Goal: Task Accomplishment & Management: Manage account settings

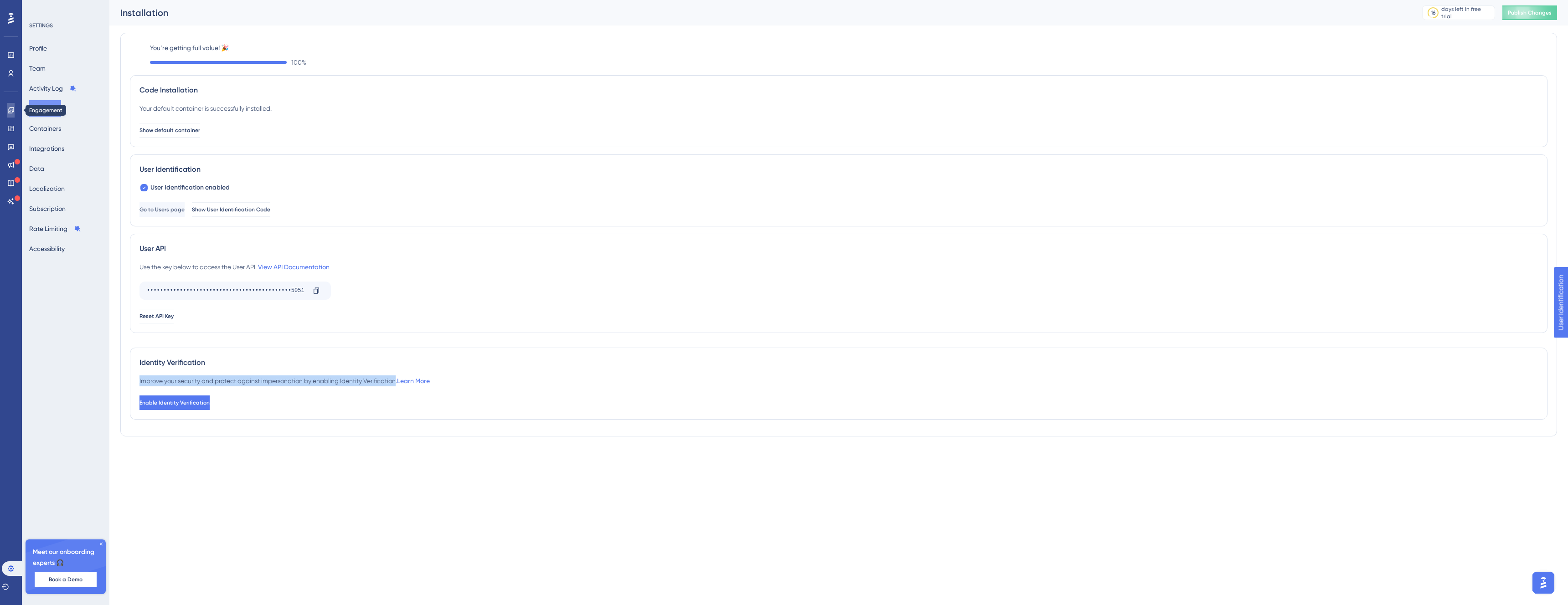
click at [12, 107] on icon at bounding box center [11, 110] width 7 height 7
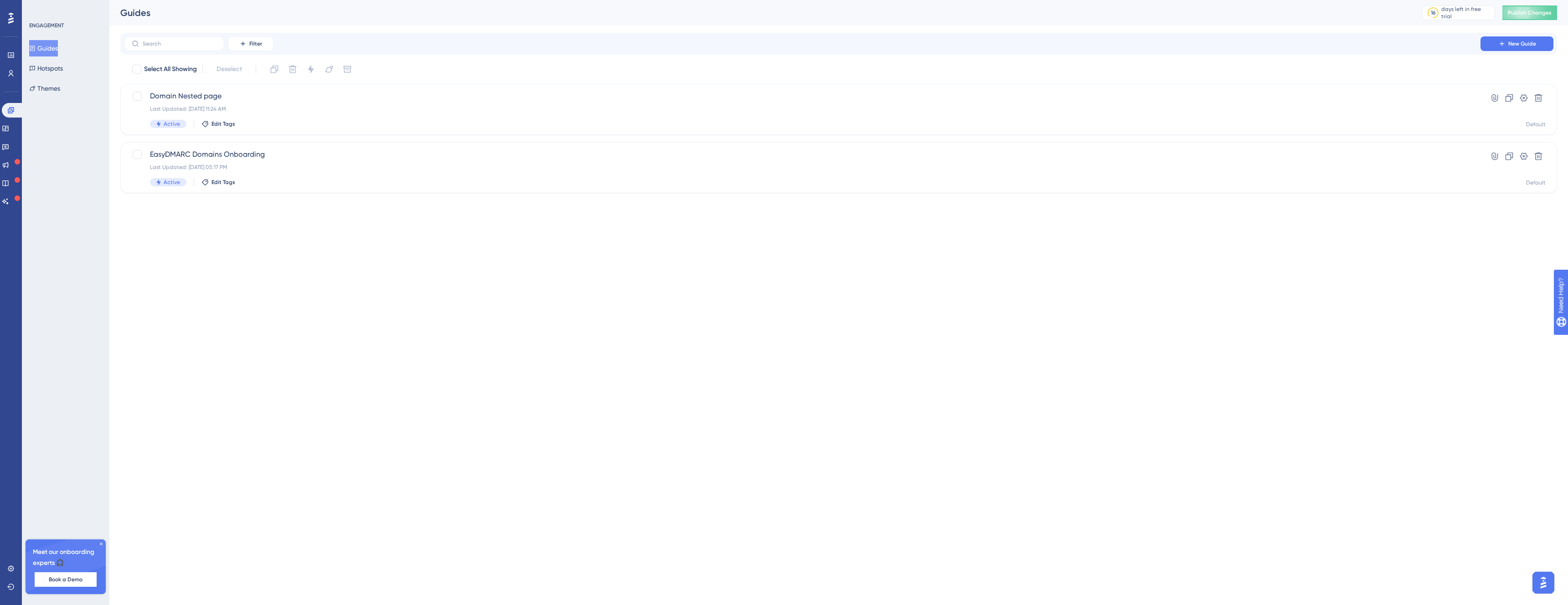
click at [13, 63] on div "Performance Users" at bounding box center [11, 65] width 7 height 33
click at [9, 73] on icon at bounding box center [11, 74] width 7 height 7
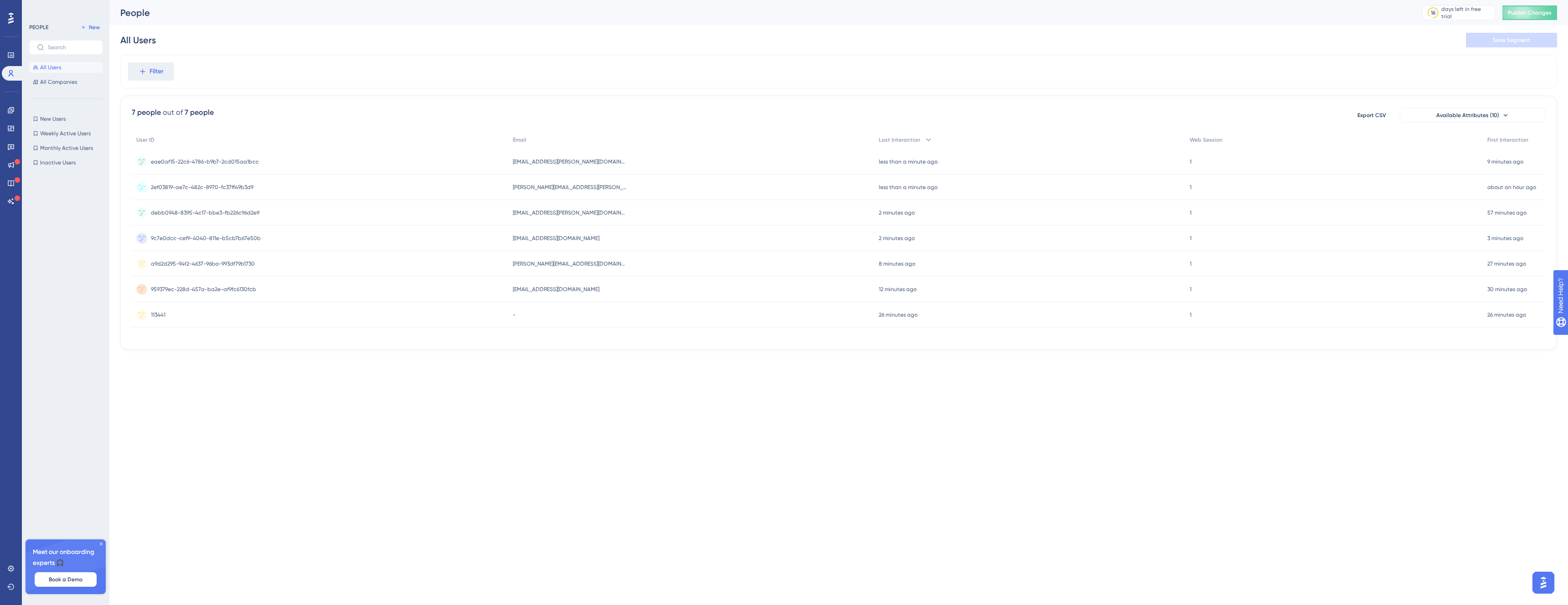
click at [220, 180] on div "2ef03819-ae7c-482c-8970-fc37ff49b3d9 2ef03819-ae7c-482c-8970-fc37ff49b3d9" at bounding box center [202, 187] width 102 height 26
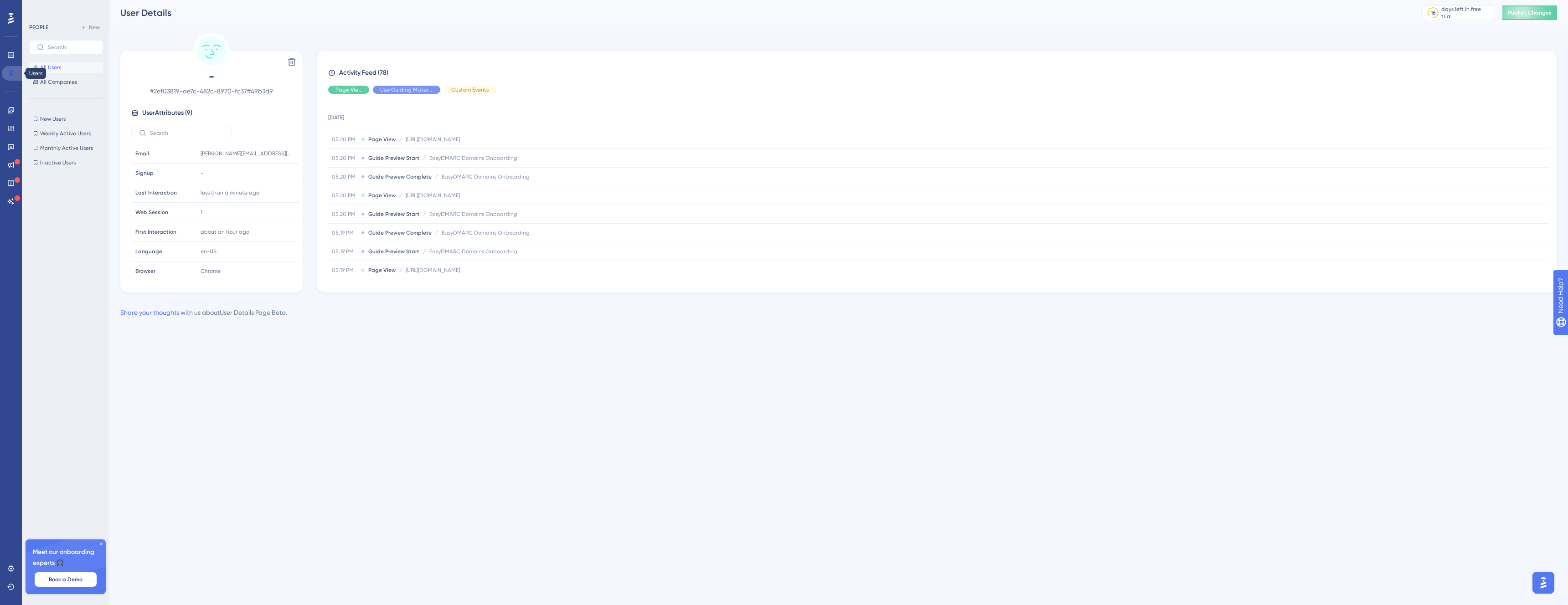
click at [11, 75] on icon at bounding box center [11, 74] width 7 height 7
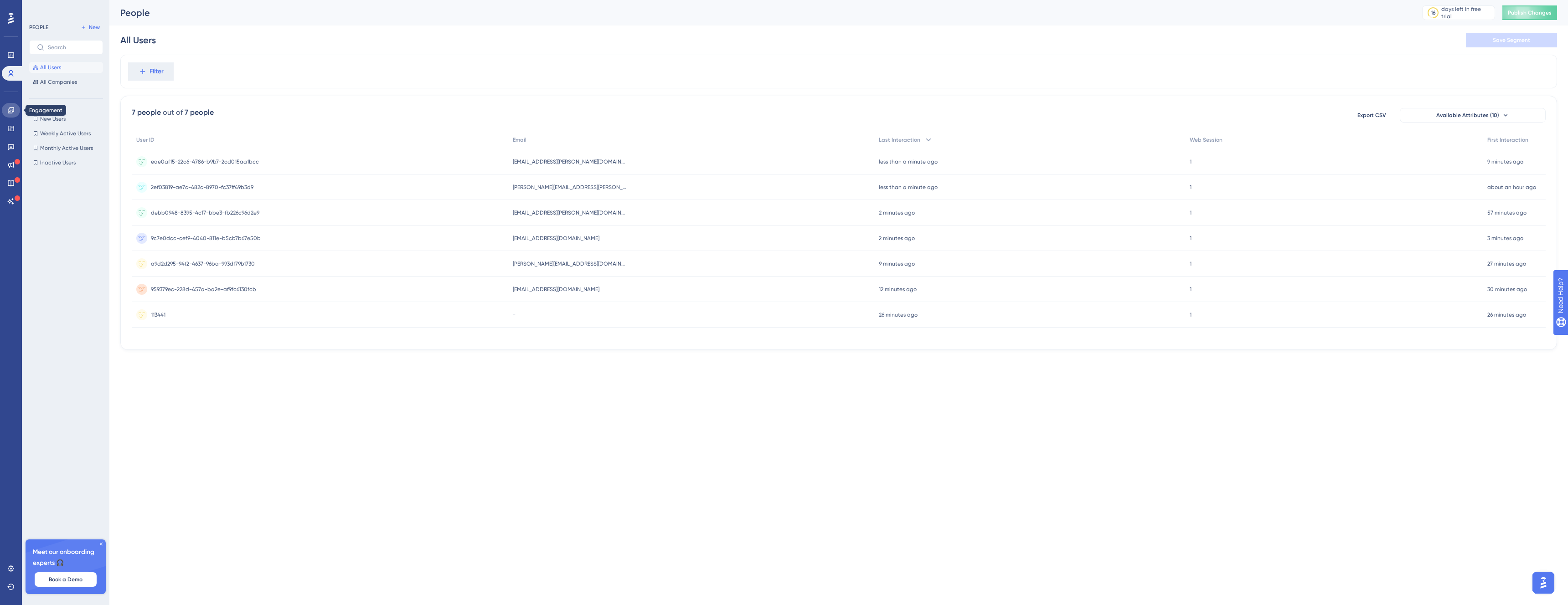
click at [16, 114] on link at bounding box center [11, 110] width 18 height 15
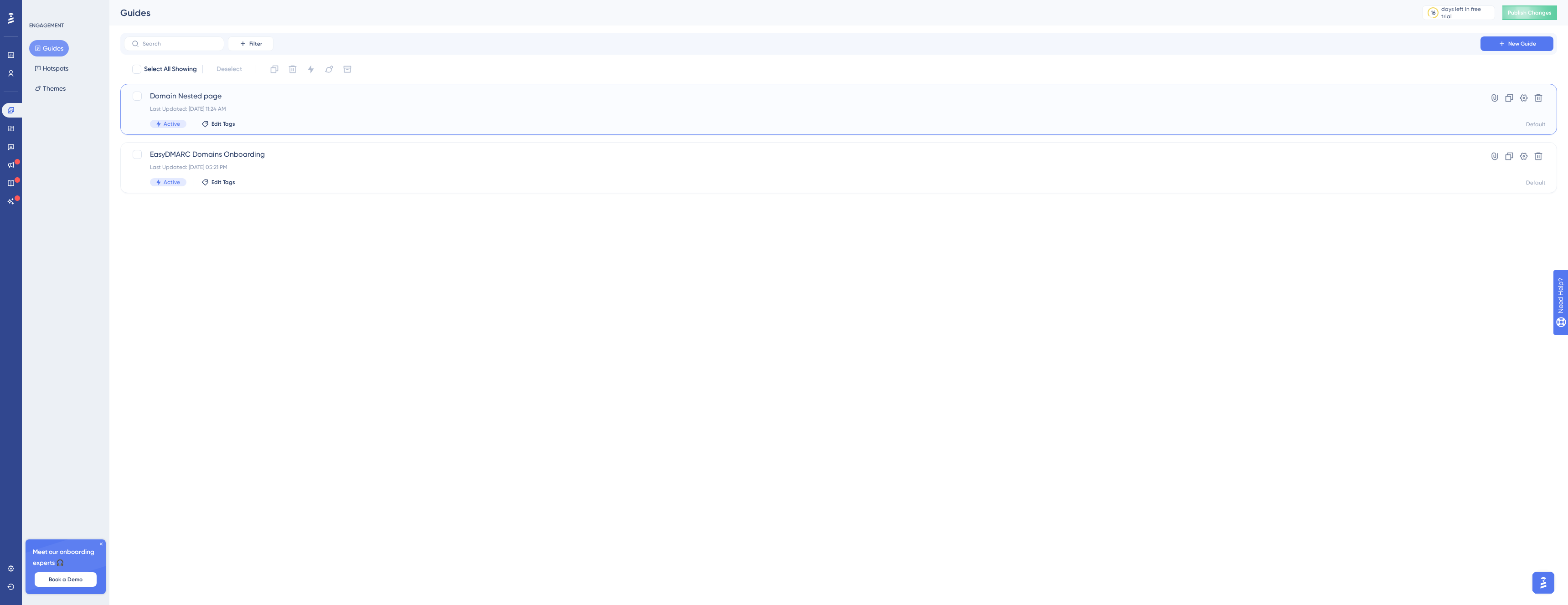
click at [251, 90] on div "Domain Nested page Last Updated: Aug 13 2025, 11:24 AM Active Edit Tags Hyperli…" at bounding box center [839, 110] width 1437 height 51
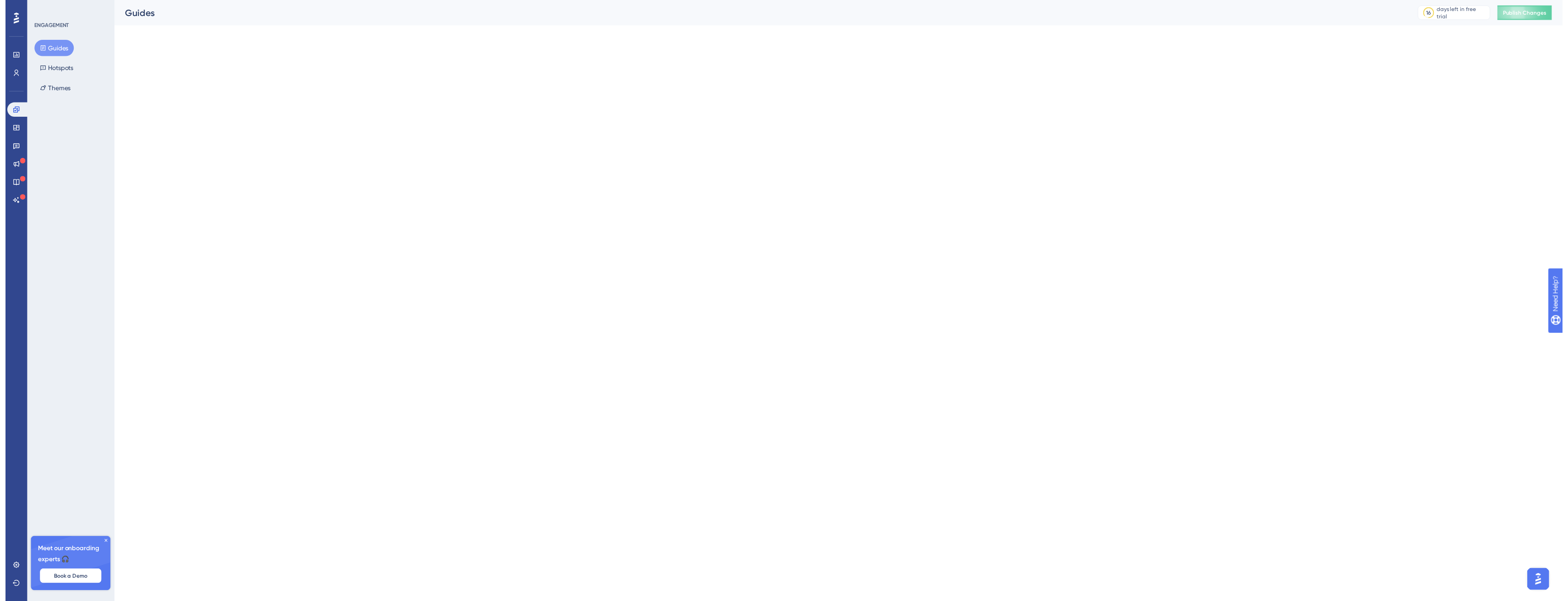
scroll to position [0, 7]
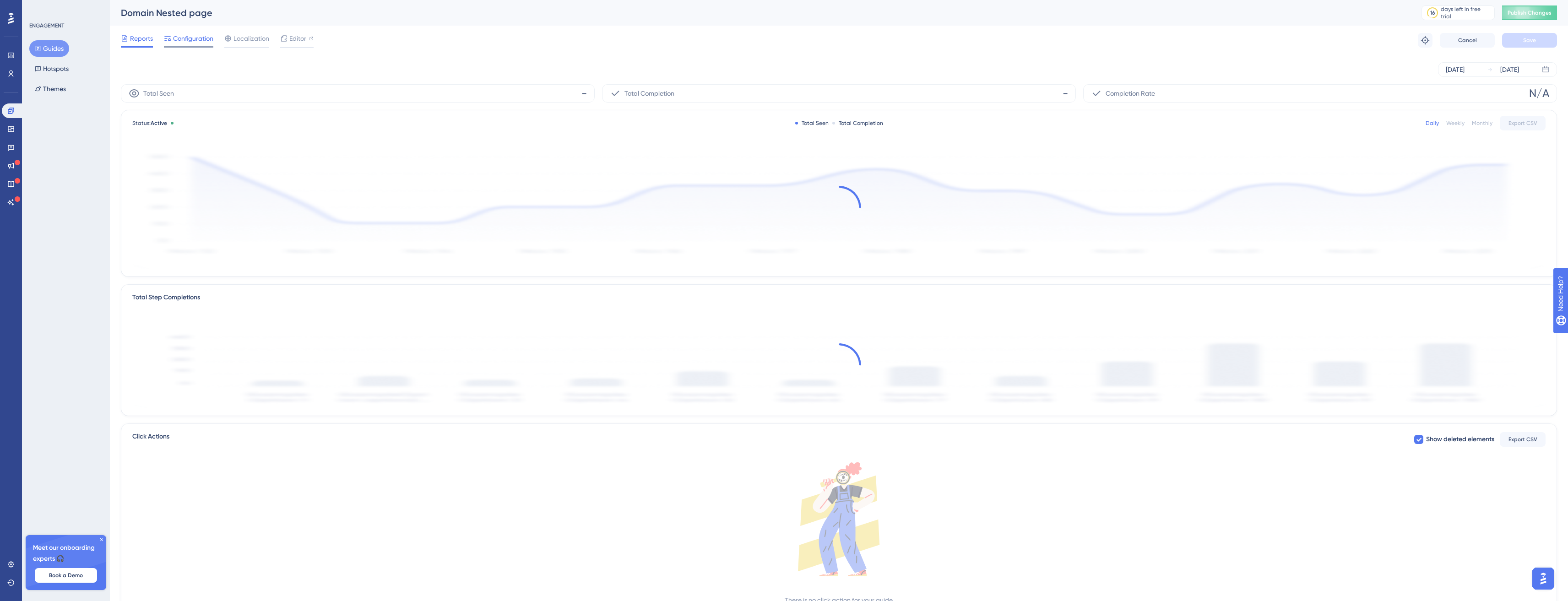
click at [180, 39] on span "Configuration" at bounding box center [193, 39] width 40 height 11
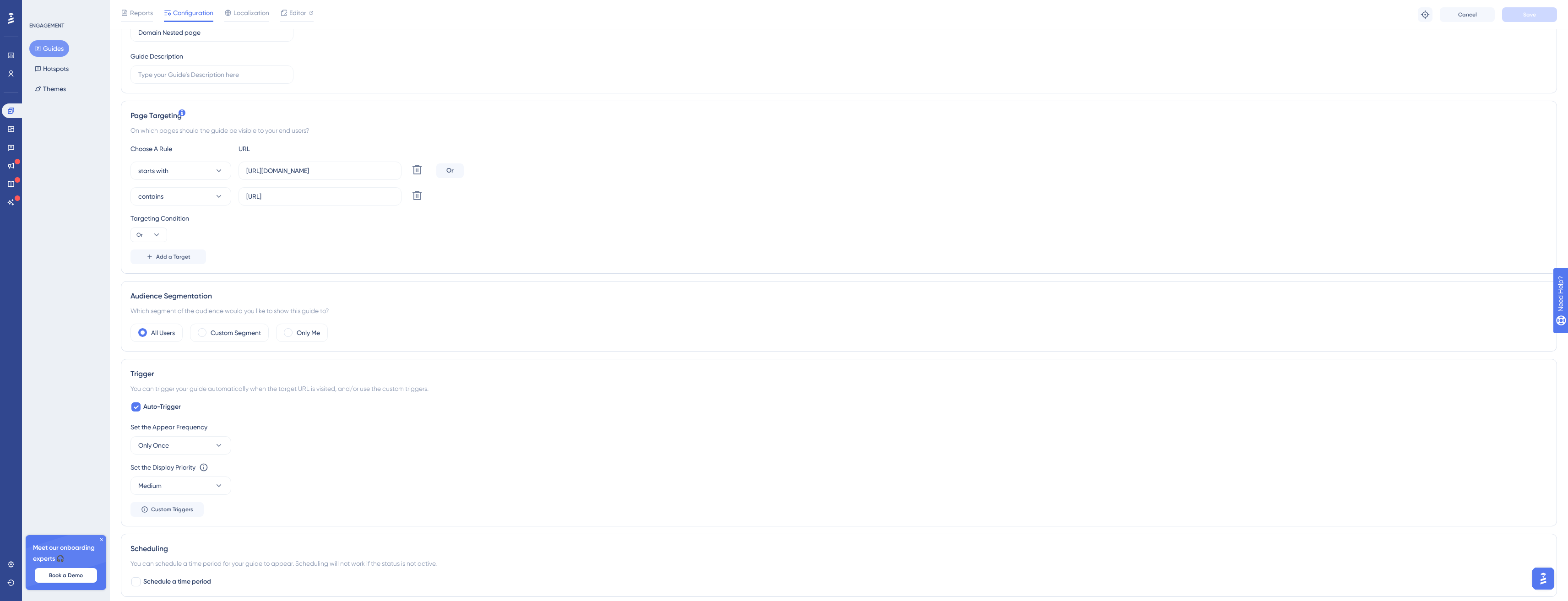
scroll to position [227, 7]
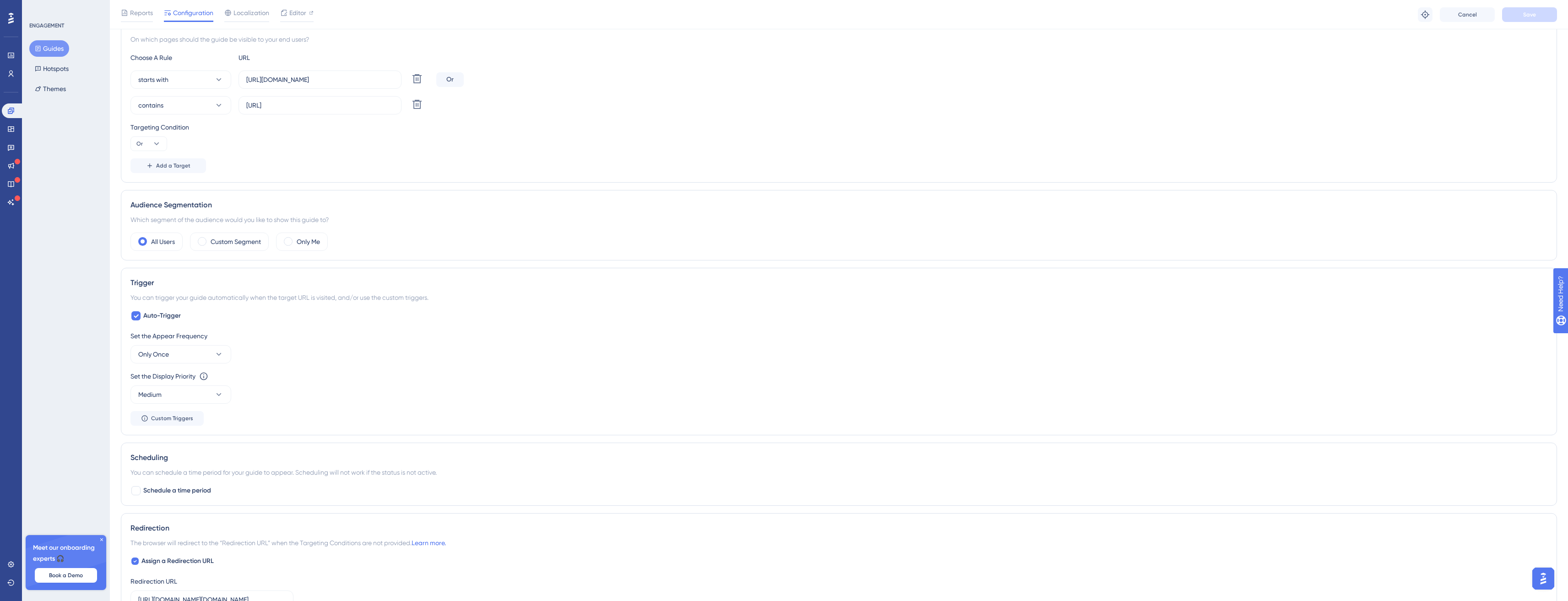
click at [134, 219] on div "Which segment of the audience would you like to show this guide to?" at bounding box center [839, 219] width 1417 height 11
drag, startPoint x: 134, startPoint y: 218, endPoint x: 359, endPoint y: 220, distance: 225.0
click at [345, 219] on div "Which segment of the audience would you like to show this guide to?" at bounding box center [839, 219] width 1417 height 11
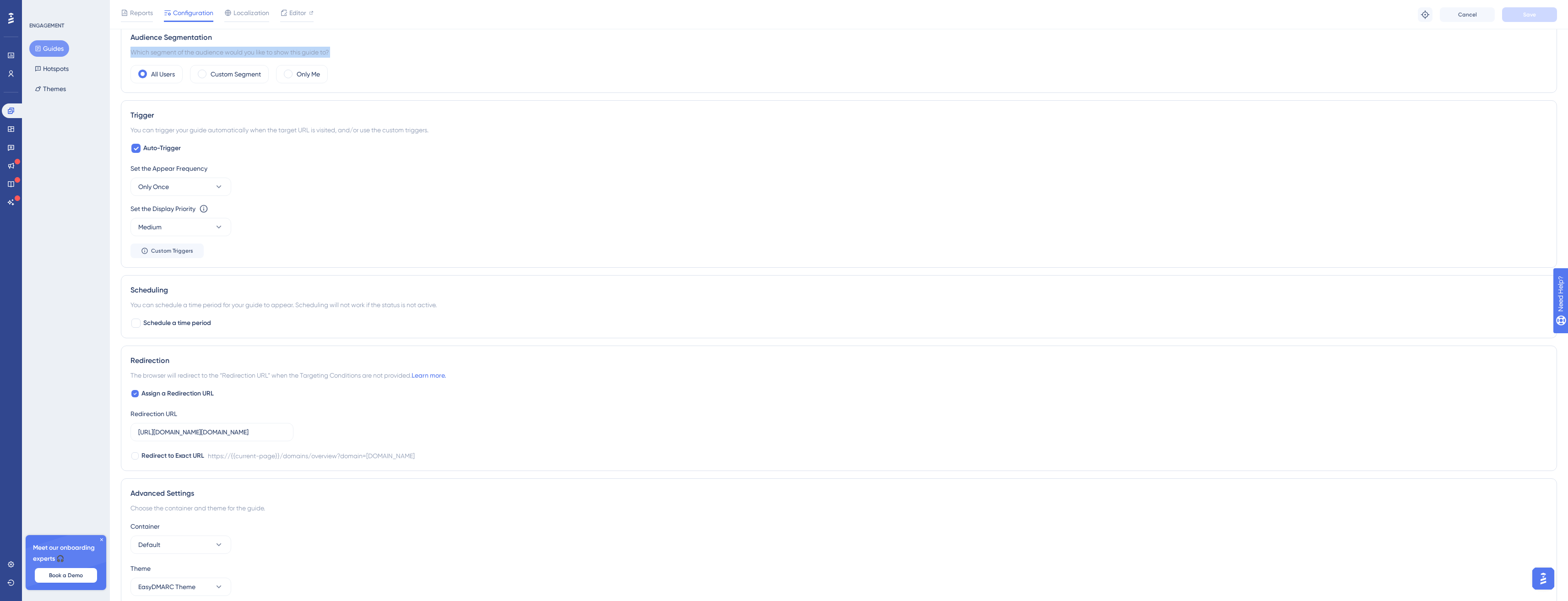
scroll to position [437, 7]
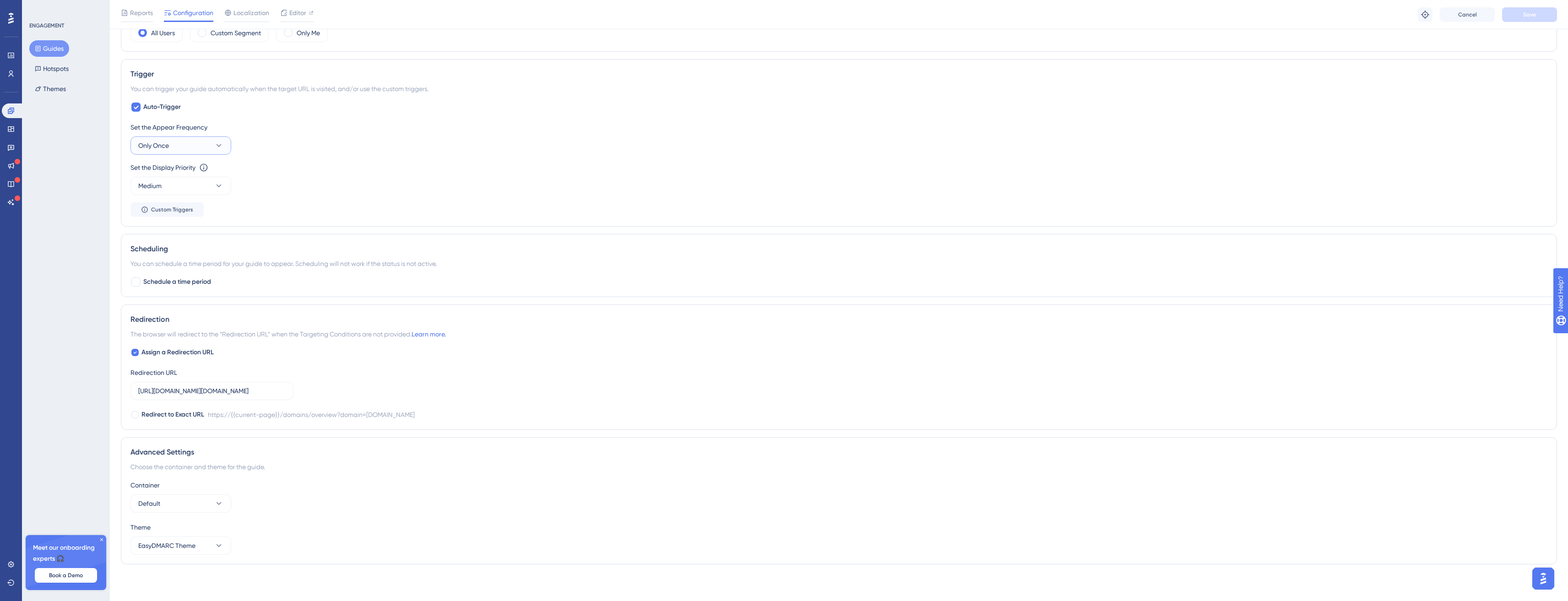
click at [188, 149] on button "Only Once" at bounding box center [180, 146] width 101 height 18
click at [11, 107] on icon at bounding box center [11, 111] width 7 height 7
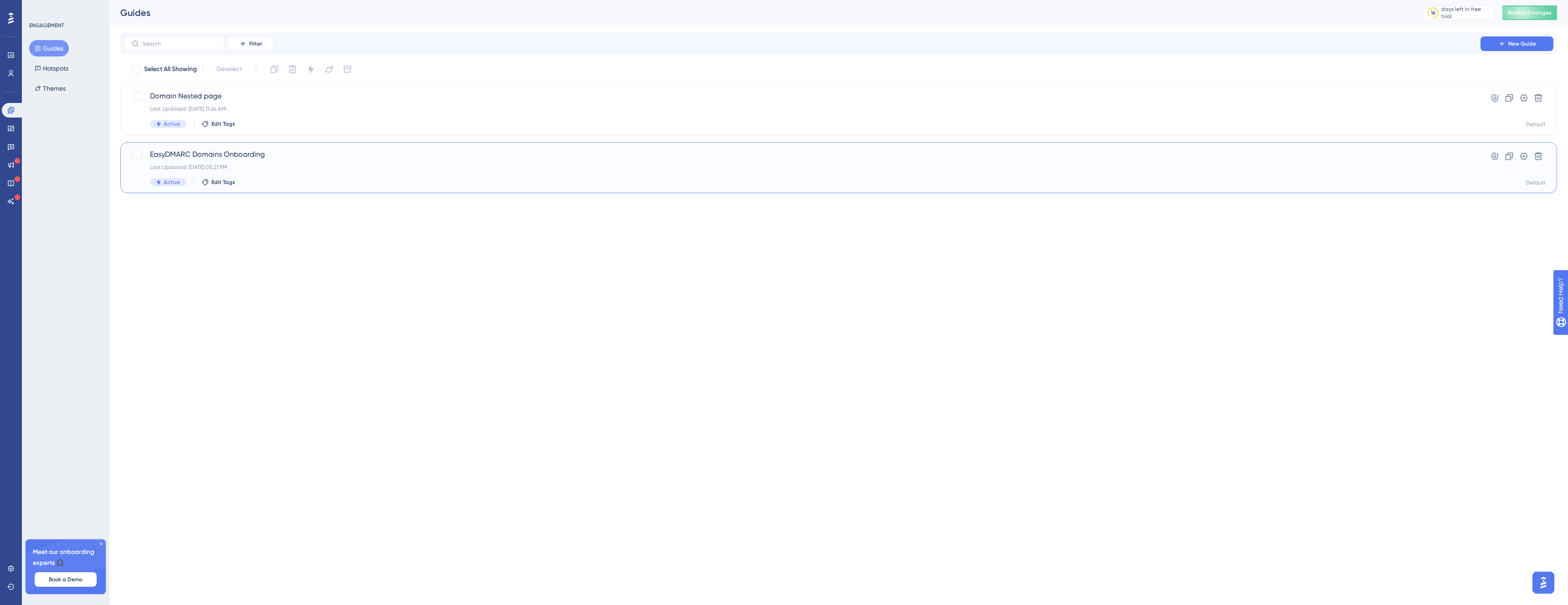
click at [197, 158] on span "EasyDMARC Domains Onboarding" at bounding box center [802, 155] width 1304 height 11
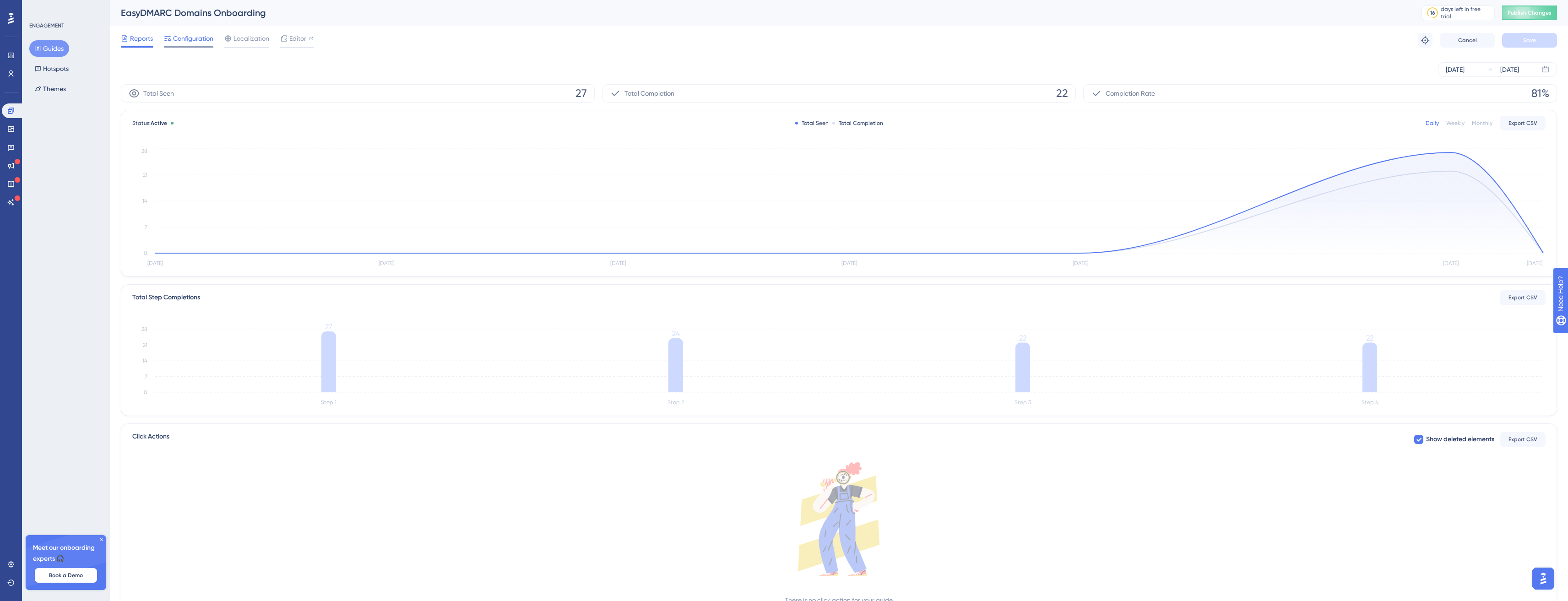
click at [207, 37] on span "Configuration" at bounding box center [193, 39] width 40 height 11
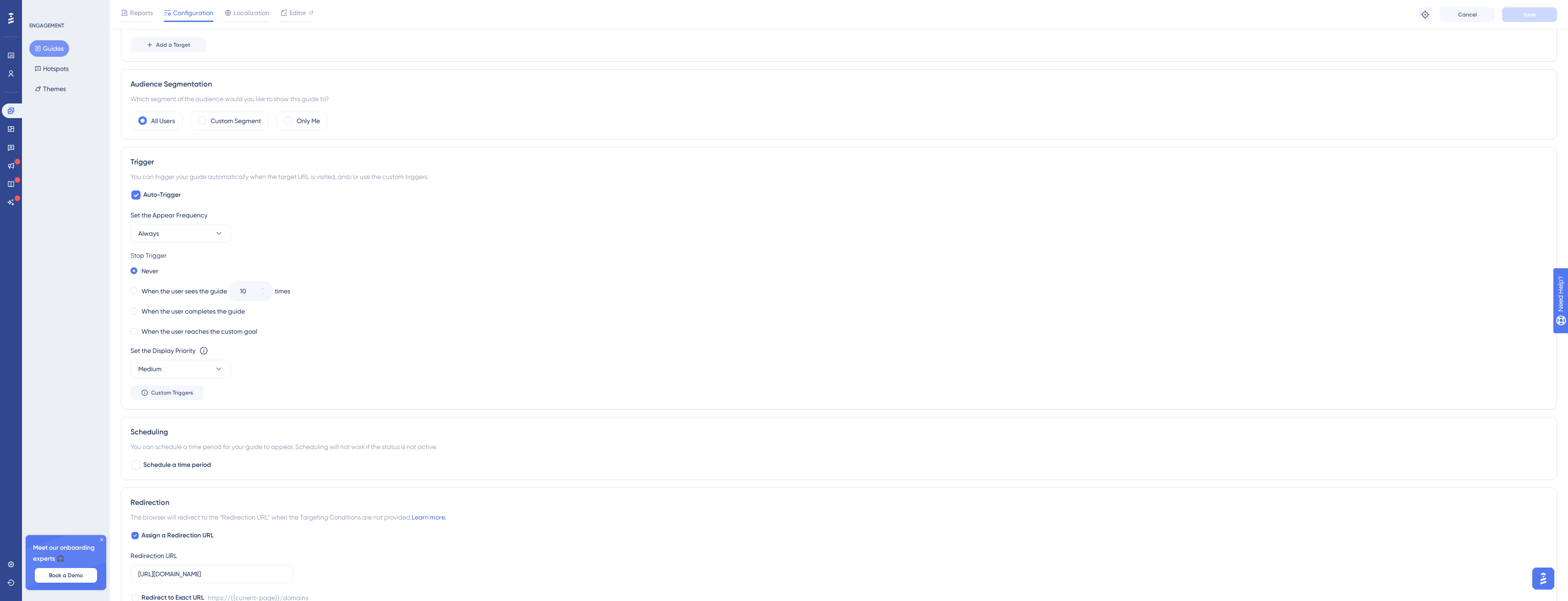
scroll to position [359, 0]
click at [178, 219] on button "Always" at bounding box center [180, 223] width 101 height 18
click at [183, 246] on div "Only Once Only Once" at bounding box center [180, 251] width 74 height 18
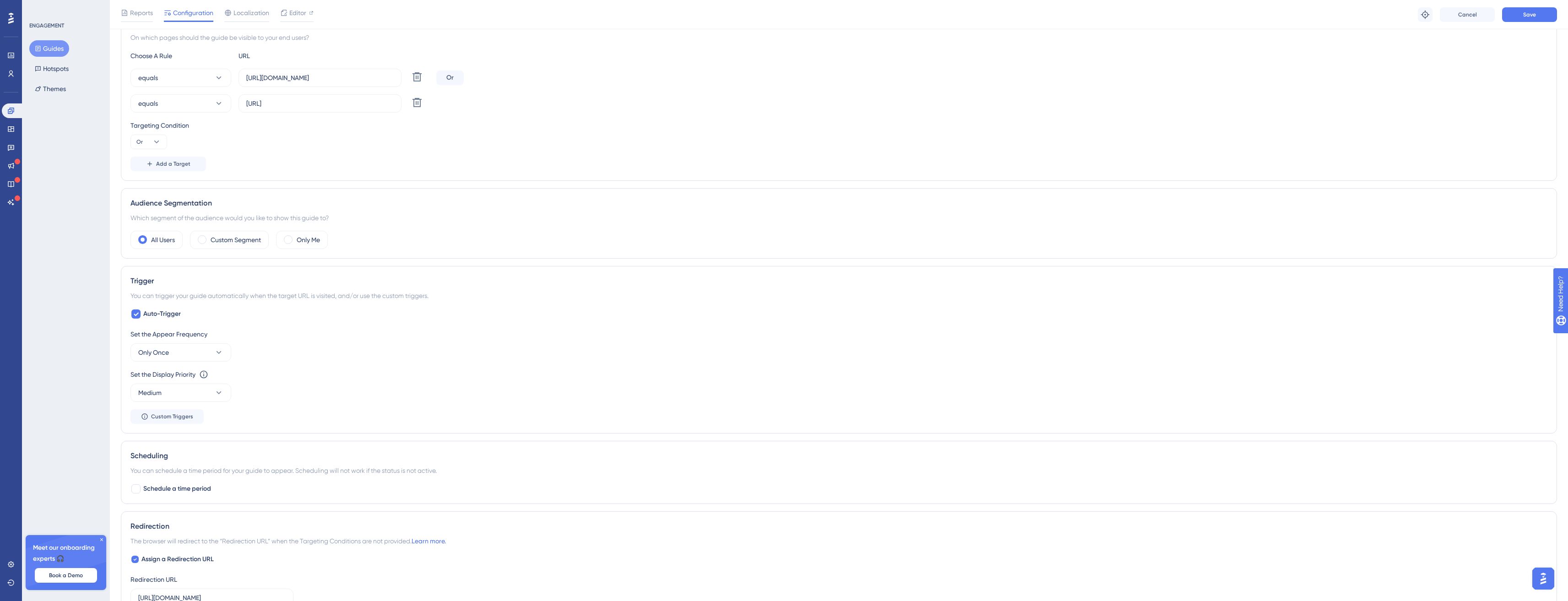
scroll to position [98, 0]
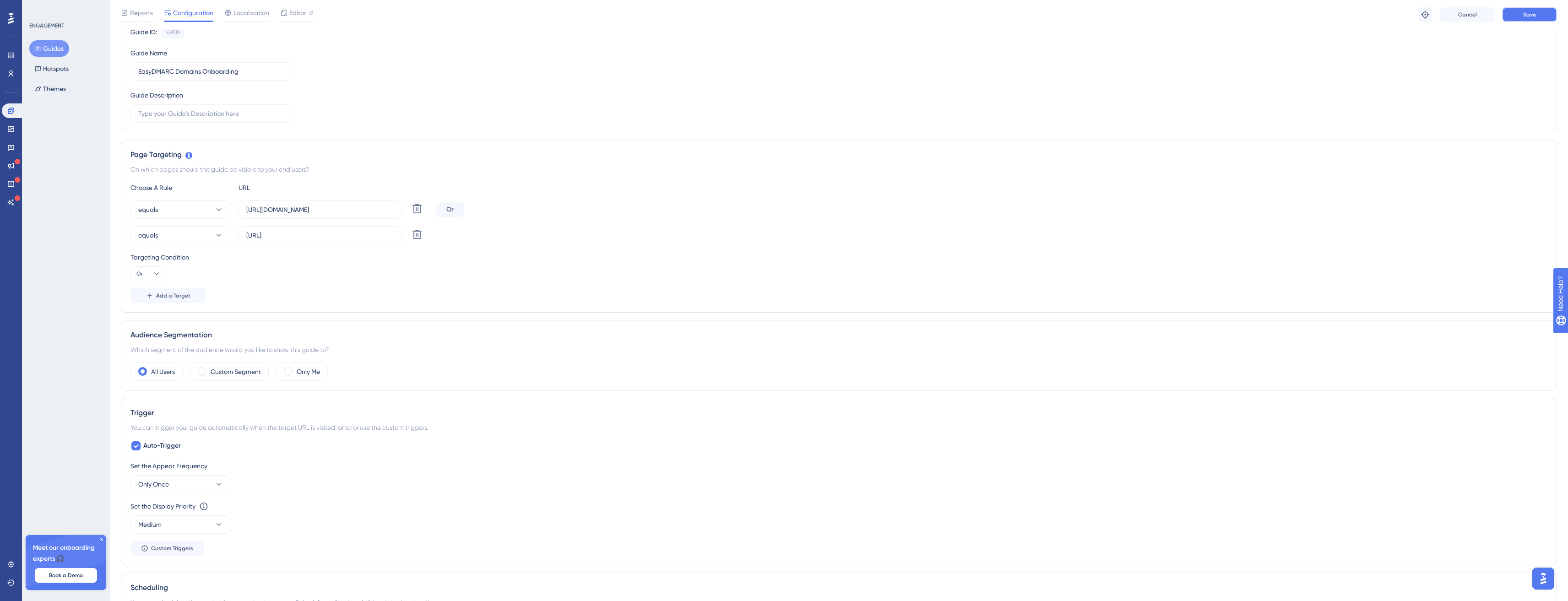
click at [1537, 17] on button "Save" at bounding box center [1529, 15] width 55 height 15
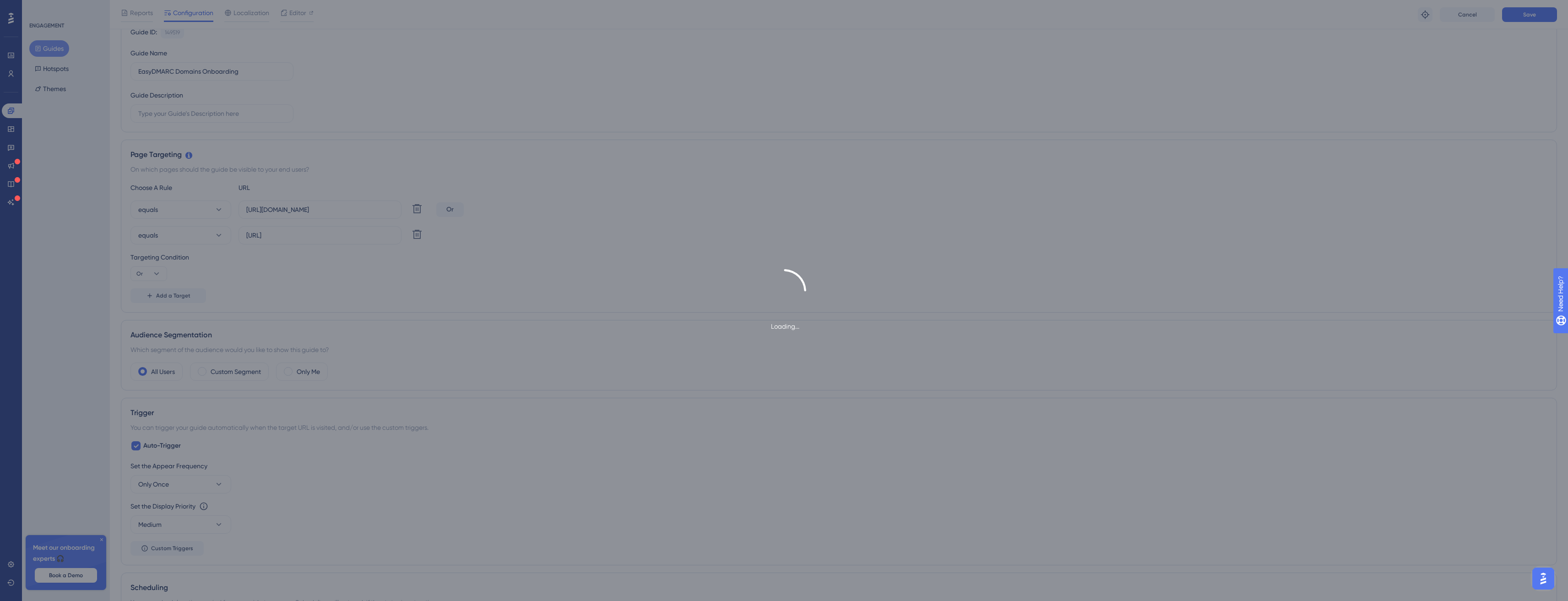
scroll to position [0, 0]
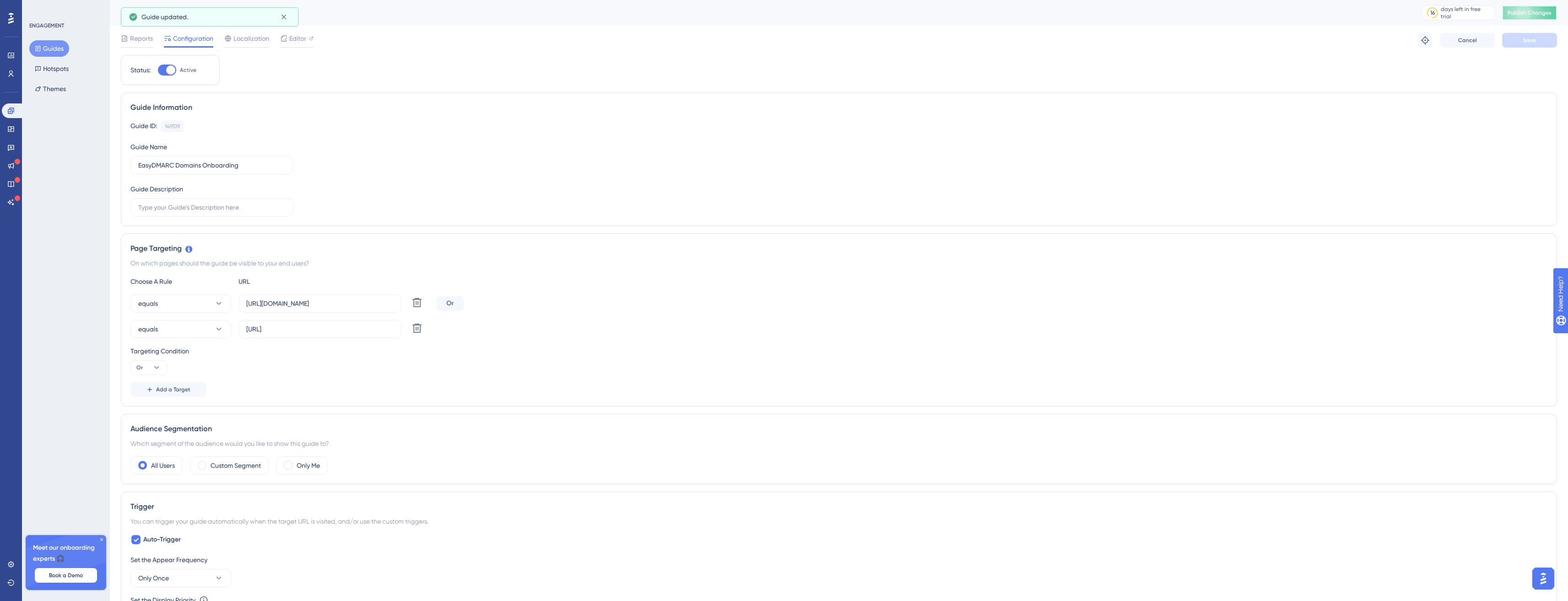
click at [1508, 17] on button "Publish Changes" at bounding box center [1529, 13] width 55 height 15
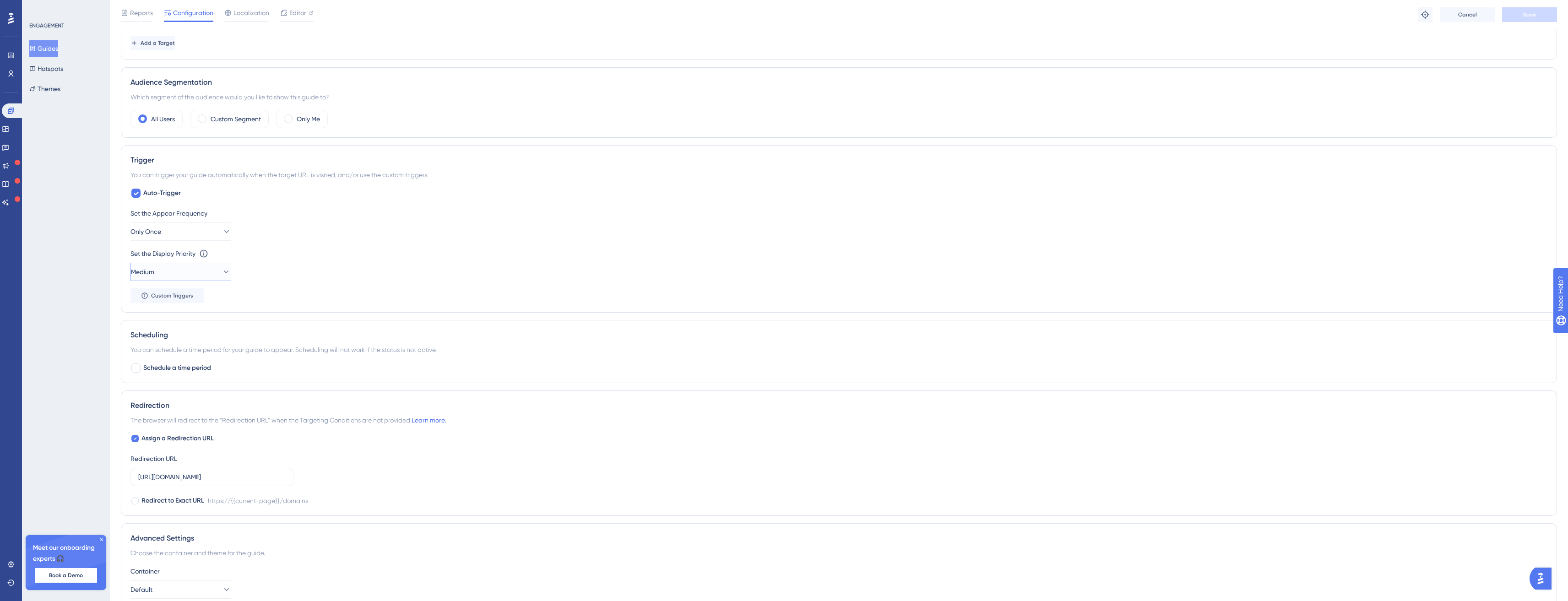
click at [187, 270] on button "Medium" at bounding box center [180, 272] width 101 height 18
click at [187, 358] on div "Highest Highest" at bounding box center [180, 355] width 74 height 18
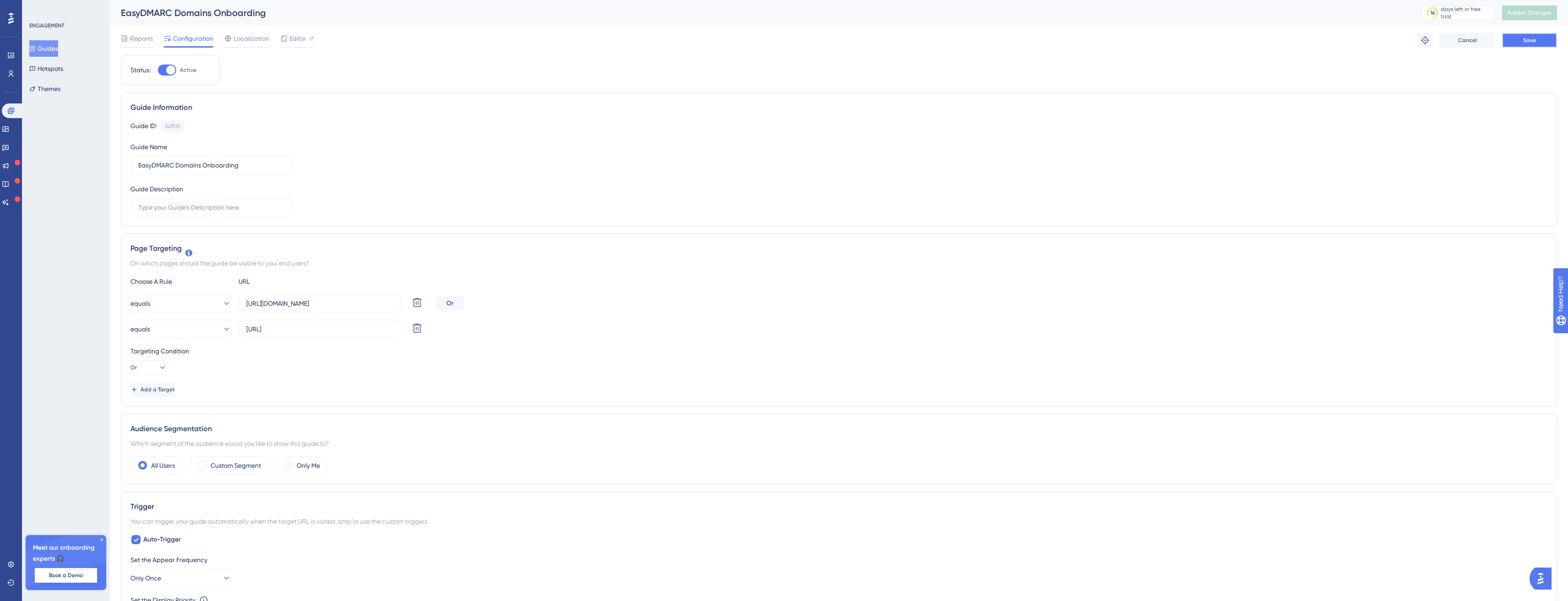
click at [1532, 42] on span "Save" at bounding box center [1529, 40] width 13 height 7
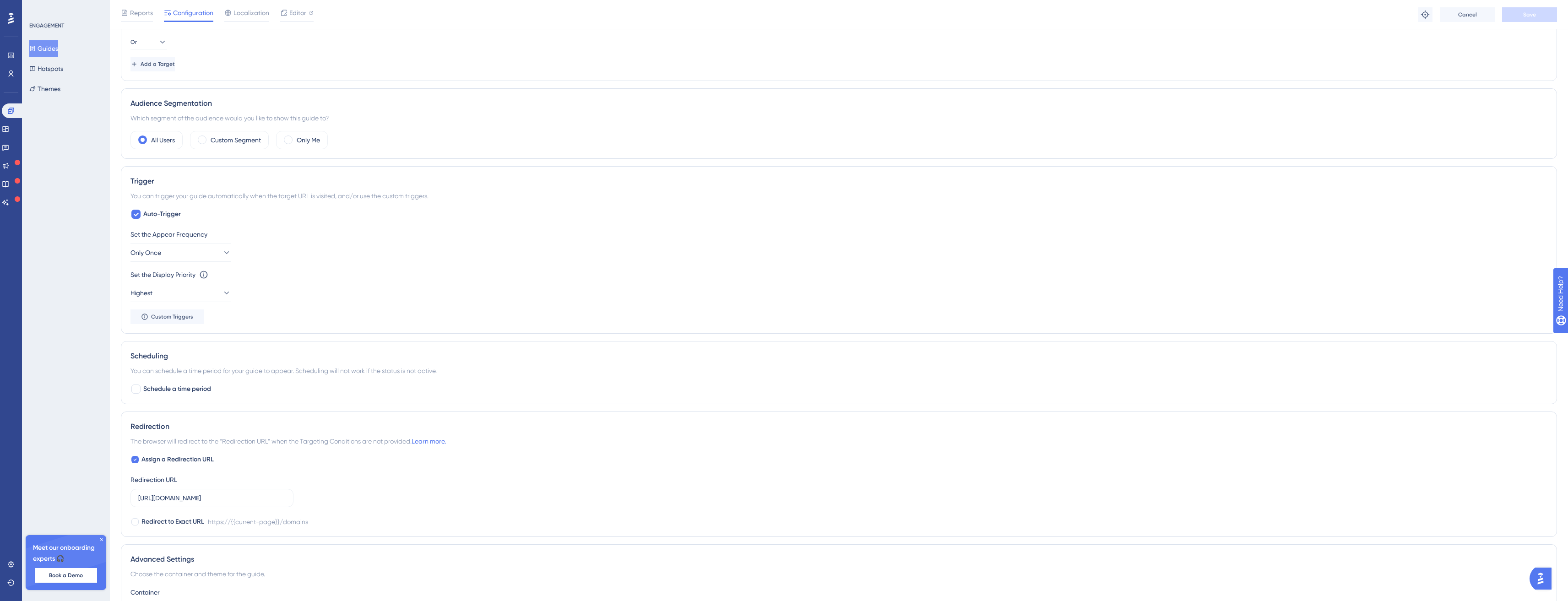
scroll to position [330, 0]
click at [180, 227] on div "Auto-Trigger Set the Appear Frequency Only Once Set the Display Priority This o…" at bounding box center [839, 266] width 1417 height 116
copy div "Set the Appear Frequency Only Once"
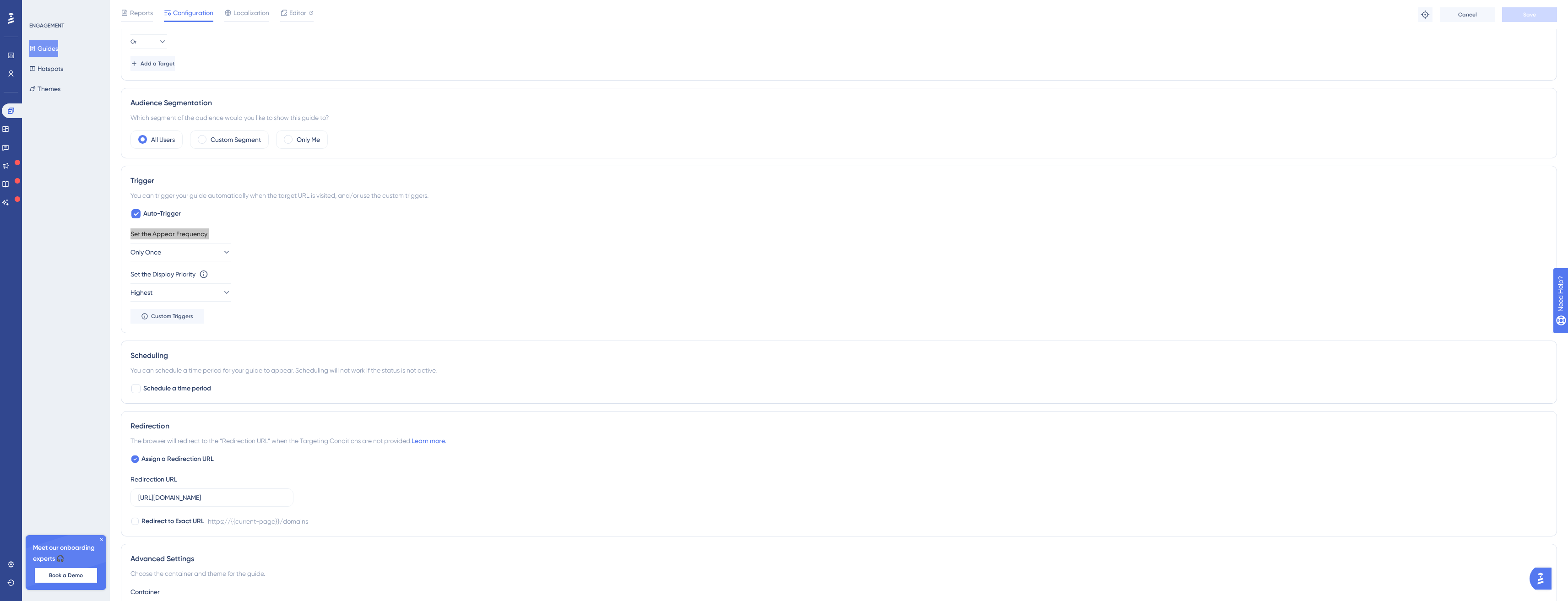
scroll to position [0, 0]
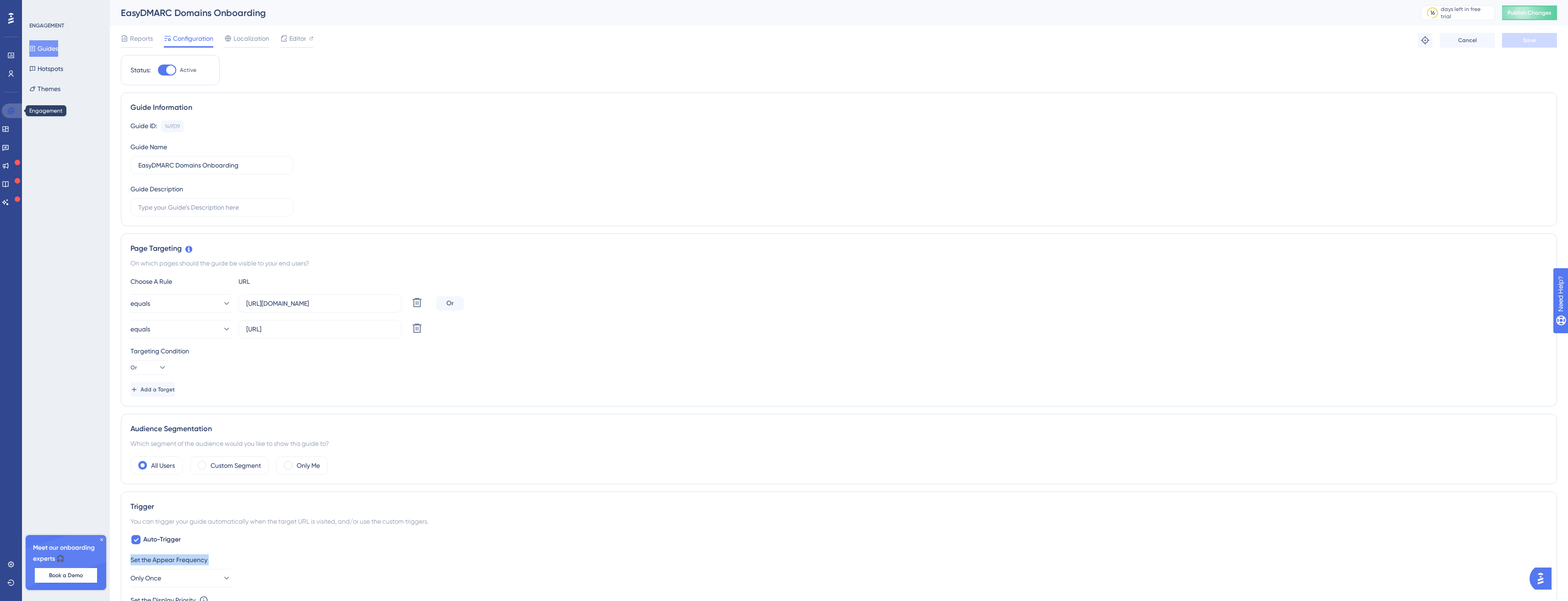
click at [17, 117] on link at bounding box center [13, 111] width 22 height 15
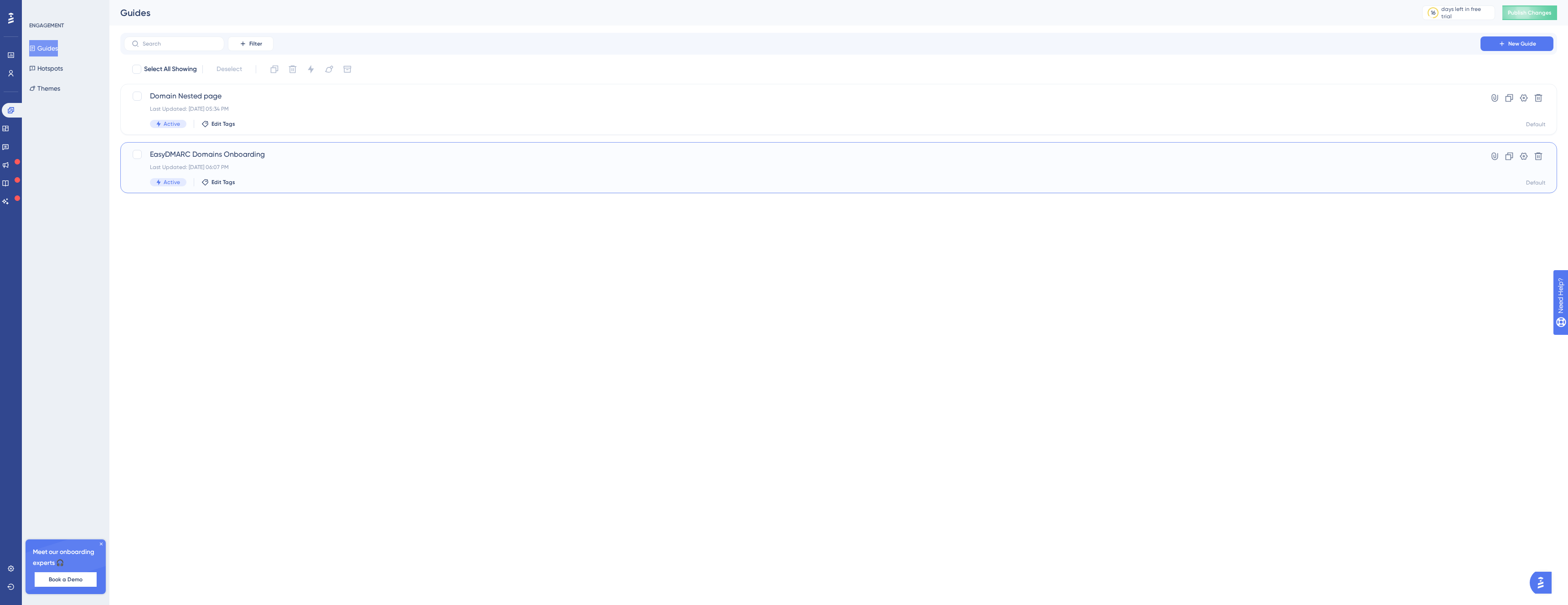
click at [304, 150] on span "EasyDMARC Domains Onboarding" at bounding box center [802, 155] width 1304 height 11
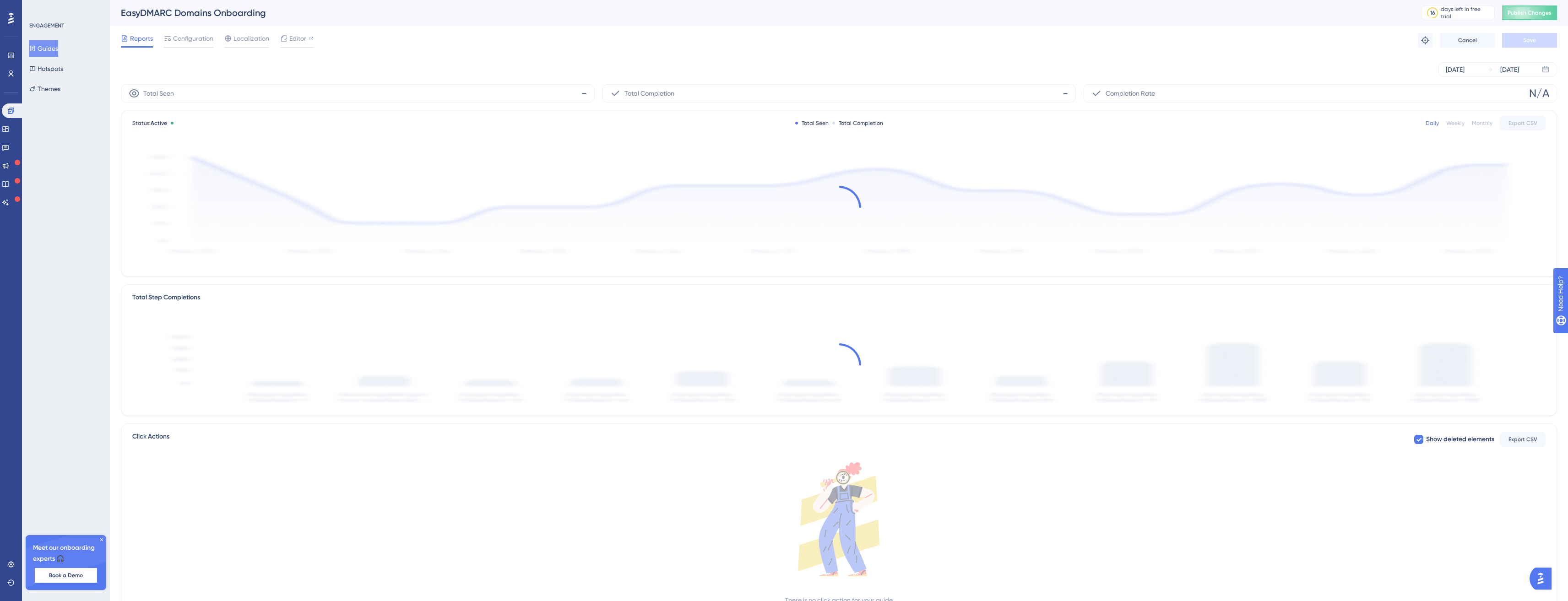
click at [942, 172] on div at bounding box center [839, 208] width 1413 height 123
click at [191, 34] on span "Configuration" at bounding box center [193, 39] width 40 height 11
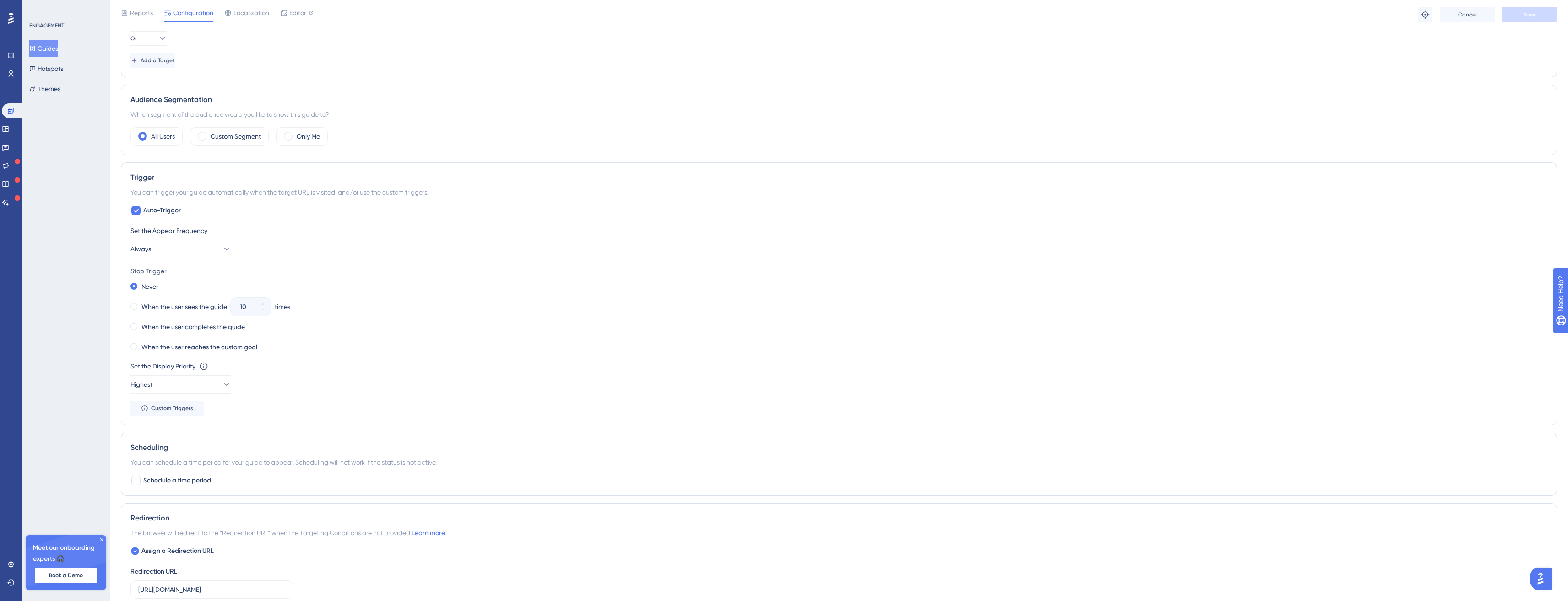
scroll to position [371, 0]
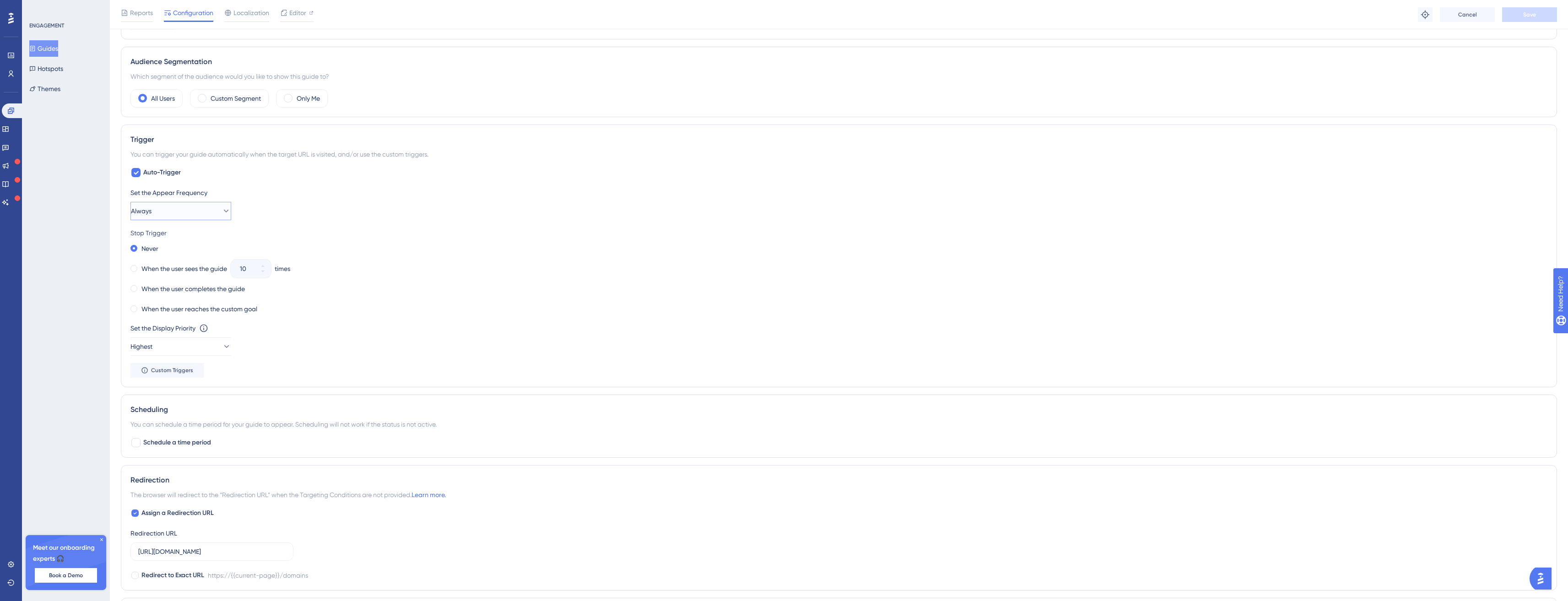
click at [187, 212] on button "Always" at bounding box center [180, 211] width 101 height 18
click at [189, 238] on div "Only Once Only Once" at bounding box center [180, 239] width 74 height 18
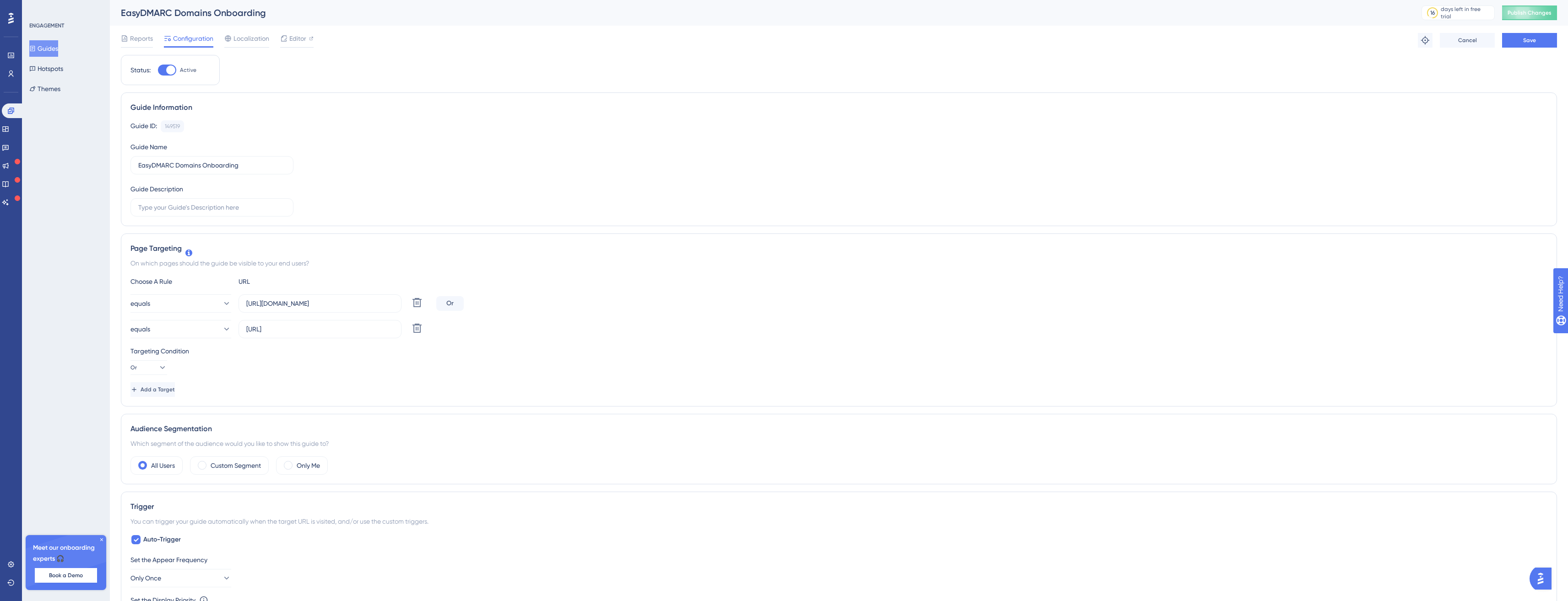
scroll to position [1, 0]
click at [1509, 39] on button "Save" at bounding box center [1529, 40] width 55 height 15
drag, startPoint x: 1523, startPoint y: 15, endPoint x: 1515, endPoint y: 20, distance: 9.4
click at [1523, 15] on span "Publish Changes" at bounding box center [1529, 12] width 44 height 7
click at [7, 108] on icon at bounding box center [11, 111] width 7 height 7
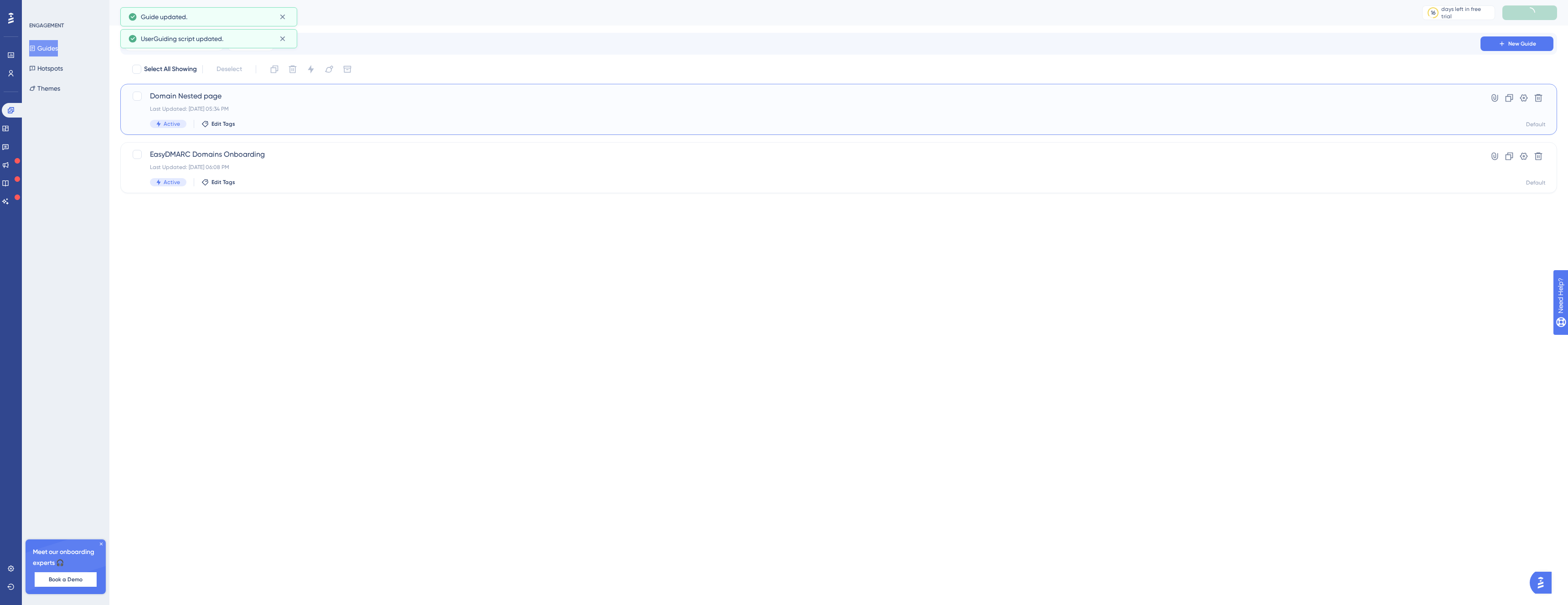
click at [181, 103] on div "Domain Nested page Last Updated: Aug 13 2025, 05:34 PM Active Edit Tags" at bounding box center [802, 109] width 1304 height 37
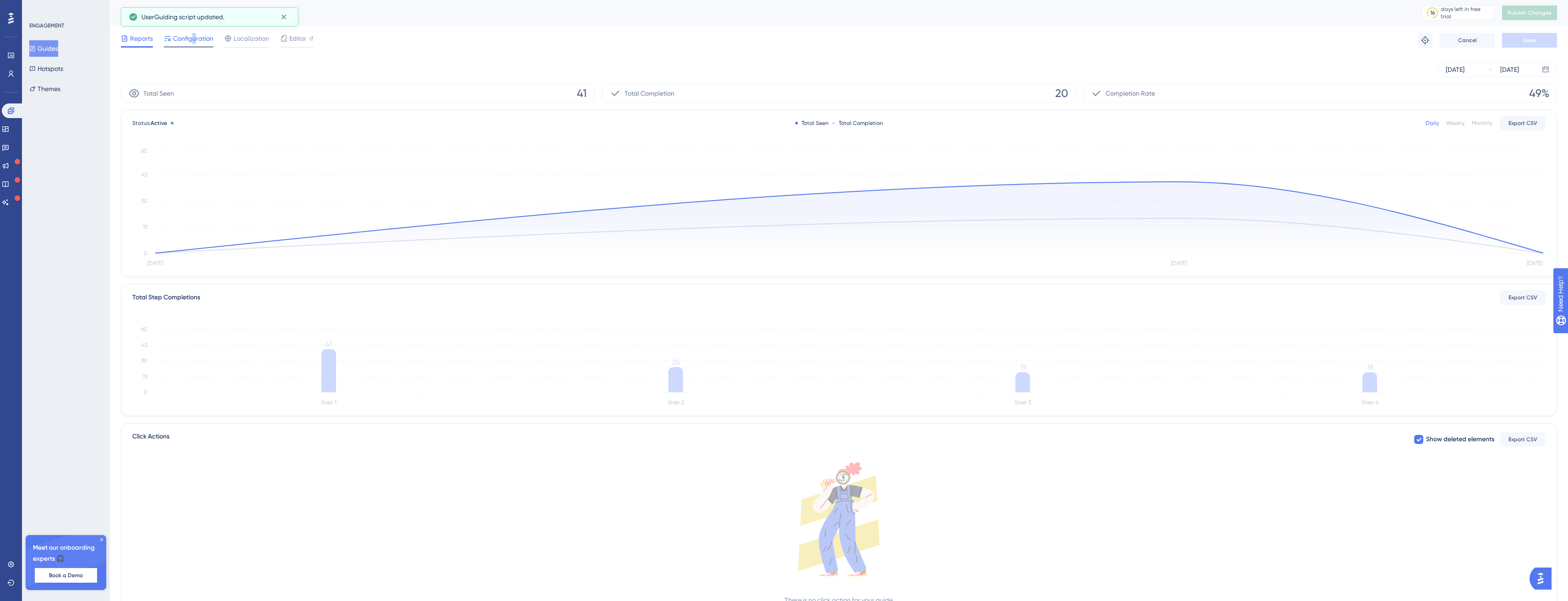
click at [194, 42] on span "Configuration" at bounding box center [193, 39] width 40 height 11
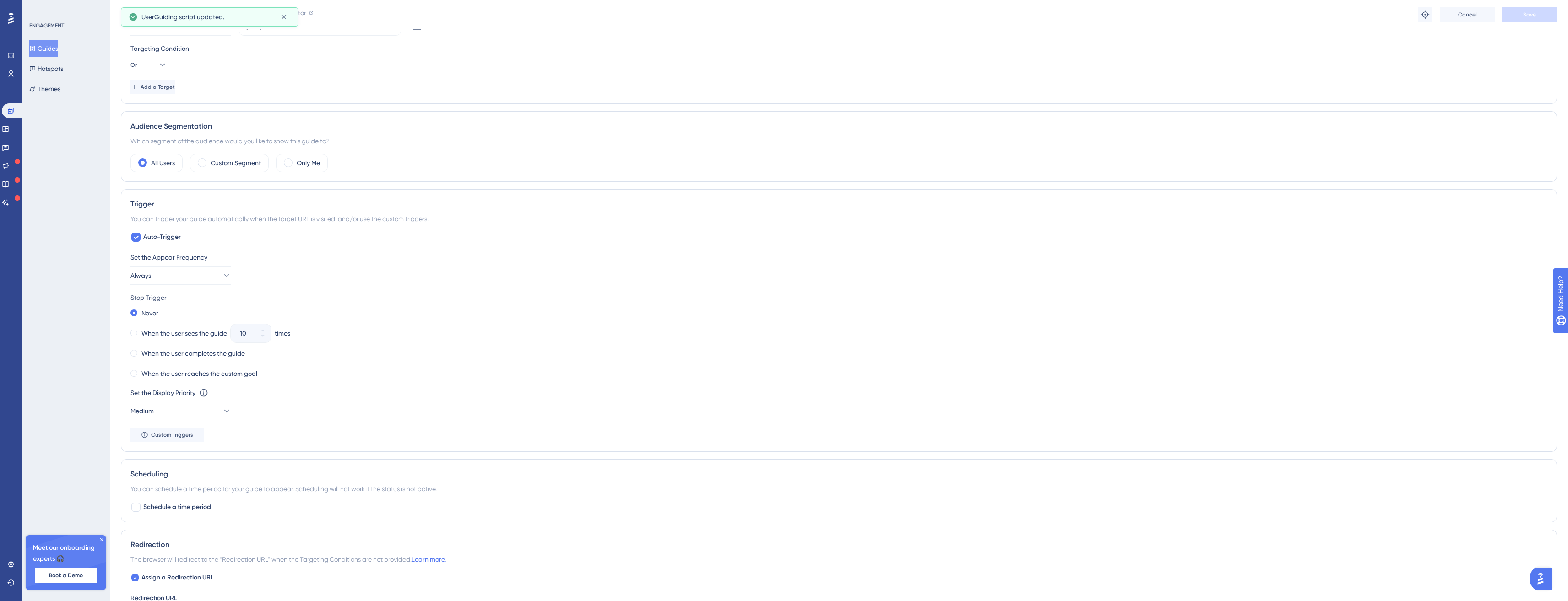
scroll to position [341, 0]
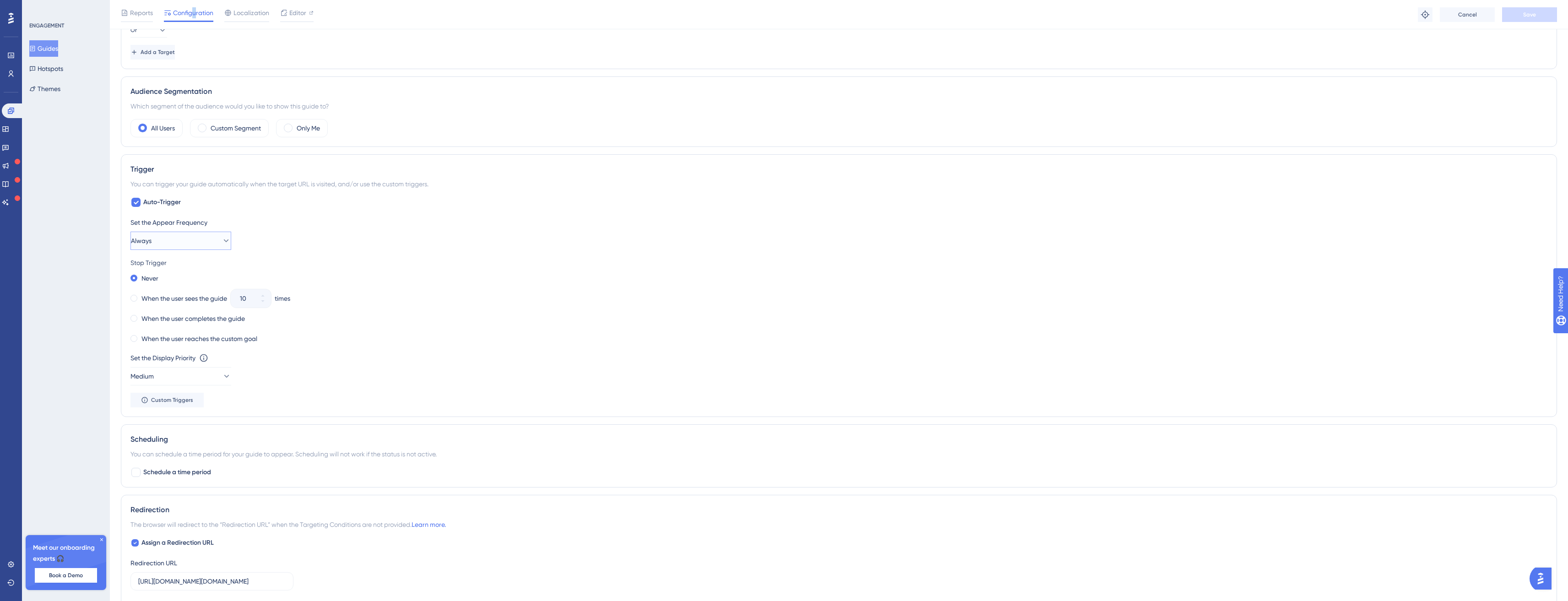
click at [174, 242] on button "Always" at bounding box center [180, 241] width 101 height 18
click at [191, 270] on div "Only Once Only Once" at bounding box center [180, 269] width 74 height 18
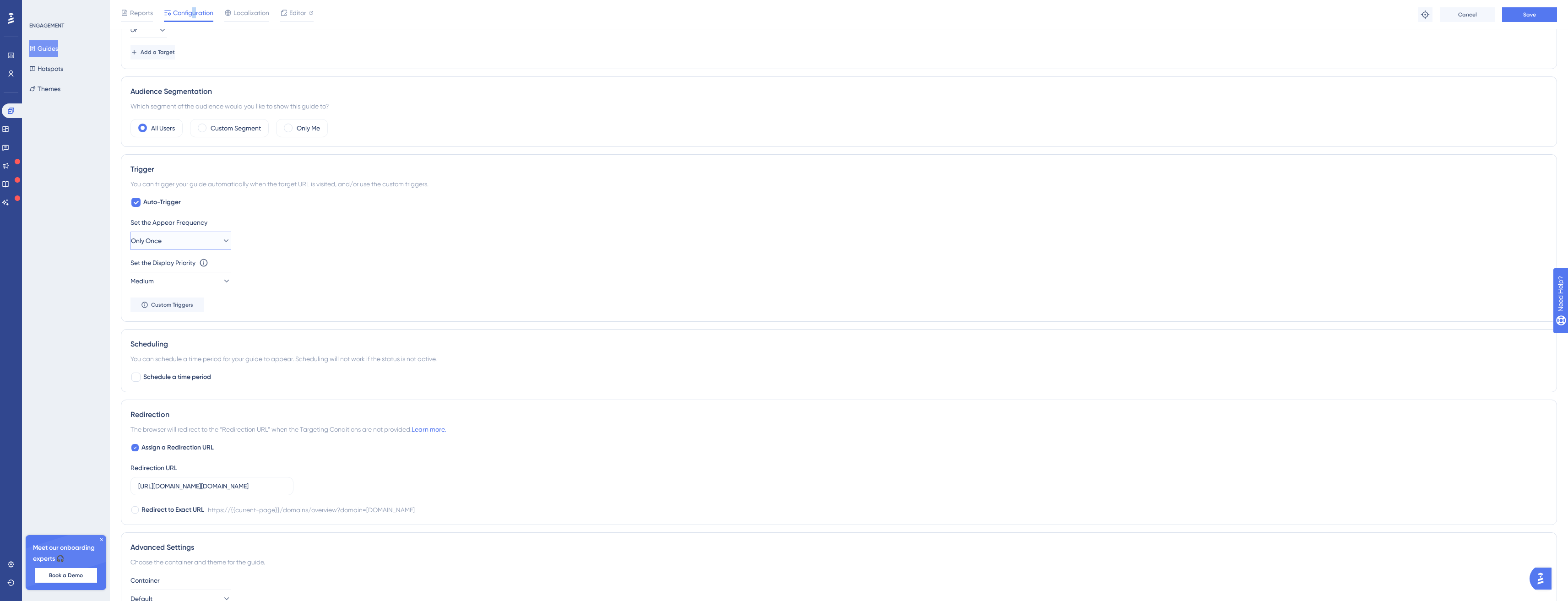
click at [178, 243] on button "Only Once" at bounding box center [180, 241] width 101 height 18
drag, startPoint x: 834, startPoint y: 326, endPoint x: 880, endPoint y: 310, distance: 48.7
click at [834, 326] on div "Status: Active Guide Information Guide ID: 149728 Copy Guide Name Domain Nested…" at bounding box center [839, 192] width 1436 height 949
click at [1539, 14] on button "Save" at bounding box center [1529, 15] width 55 height 15
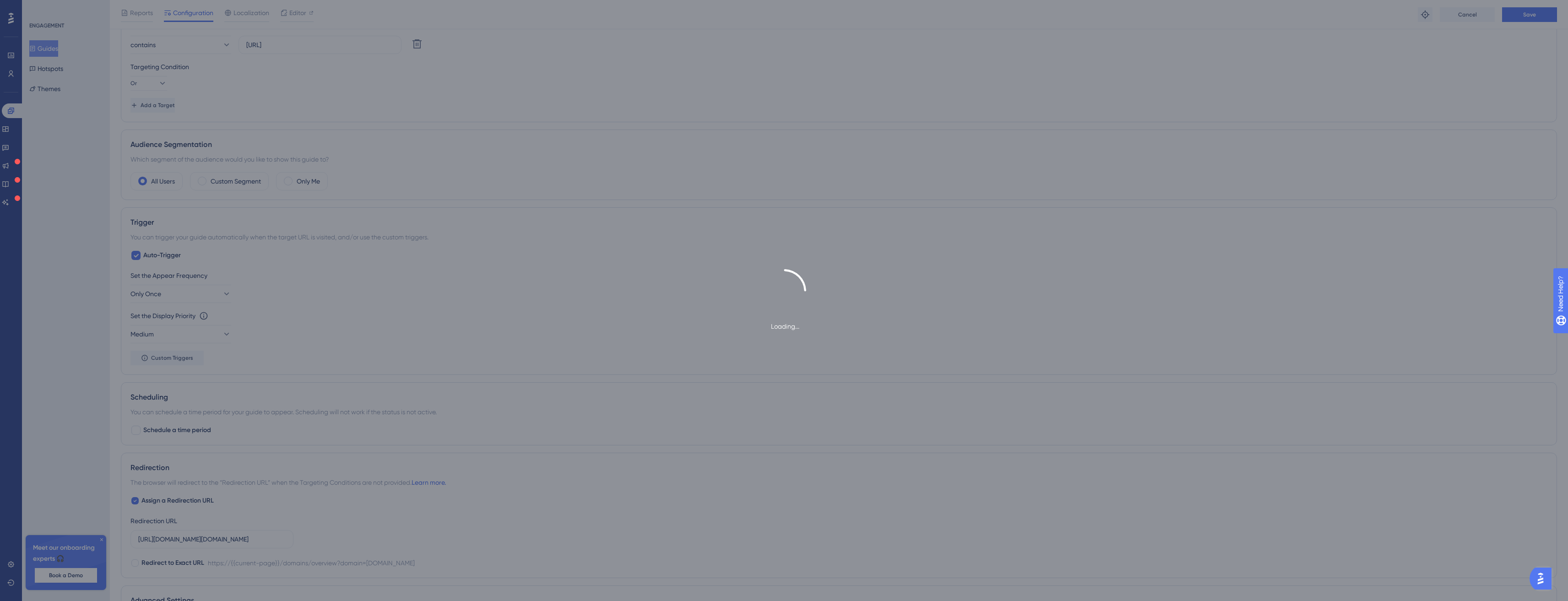
scroll to position [0, 0]
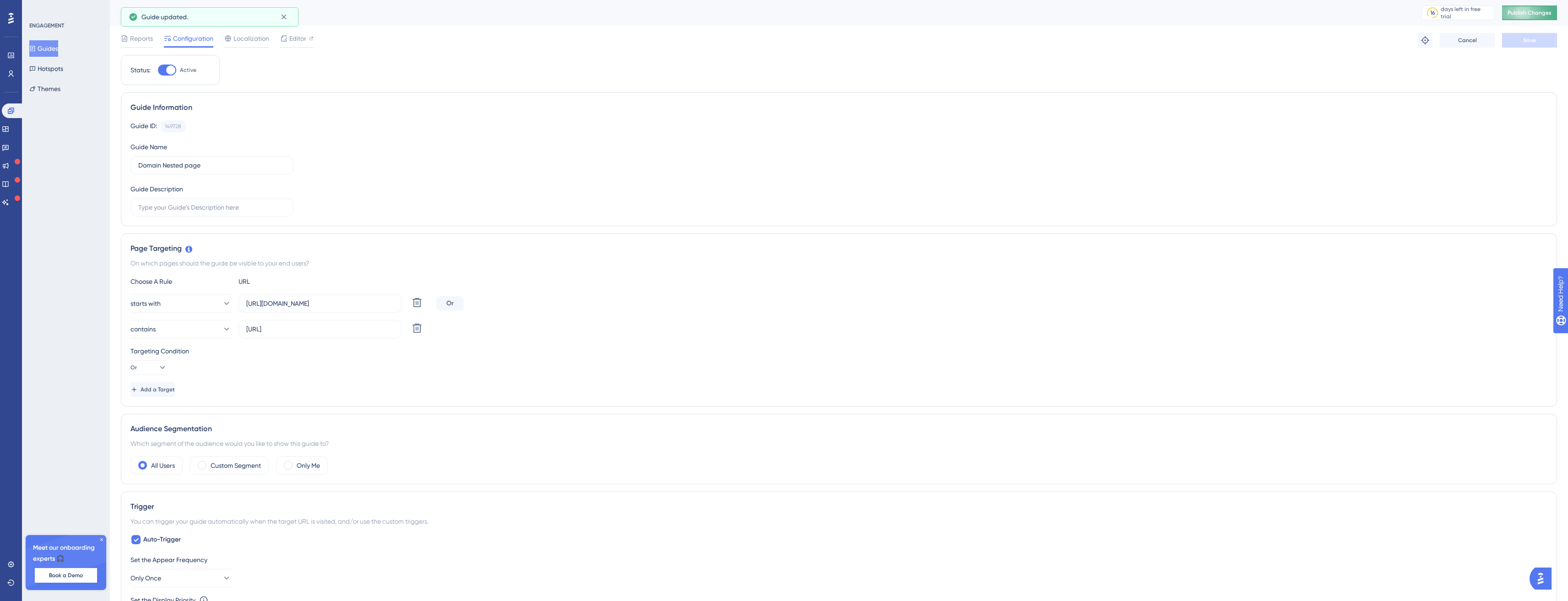
click at [1542, 17] on div "Domain Nested page 16 days left in free trial Click to see upgrade options Publ…" at bounding box center [839, 13] width 1458 height 26
click at [1542, 17] on button "Publish Changes" at bounding box center [1529, 13] width 55 height 15
click at [103, 541] on icon at bounding box center [101, 539] width 6 height 6
click at [15, 108] on link at bounding box center [13, 111] width 22 height 15
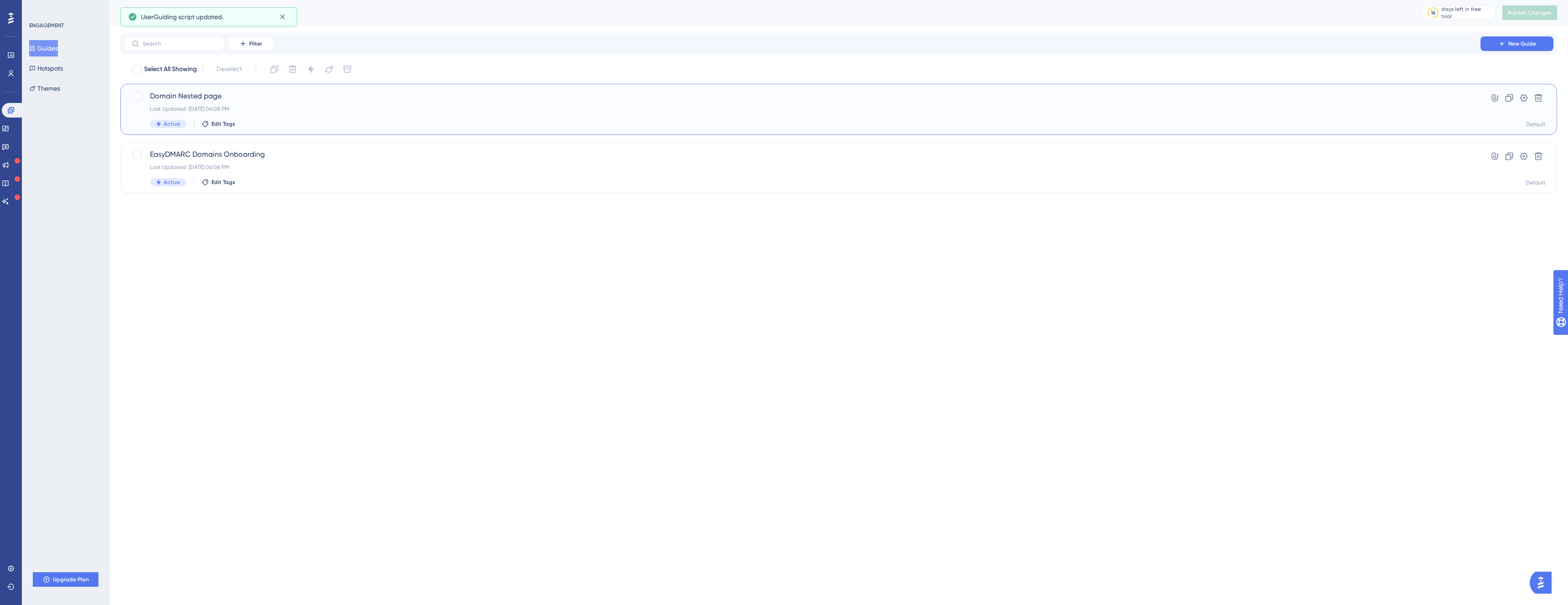
click at [198, 87] on div "Domain Nested page Last Updated: Aug 13 2025, 06:08 PM Active Edit Tags Hyperli…" at bounding box center [839, 110] width 1437 height 51
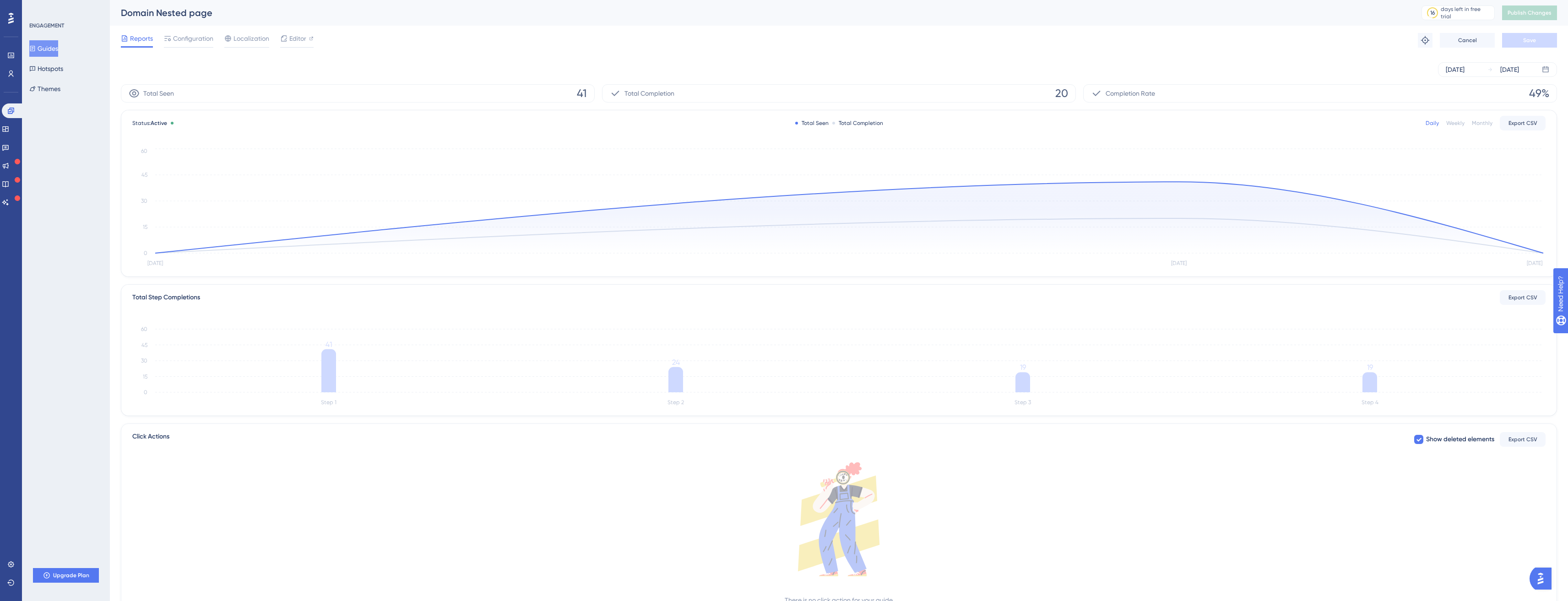
click at [183, 32] on div "Reports Configuration Localization Editor Troubleshoot Cancel Save" at bounding box center [839, 40] width 1436 height 29
click at [198, 50] on div "Reports Configuration Localization Editor Troubleshoot Cancel Save" at bounding box center [839, 40] width 1436 height 29
click at [197, 41] on span "Configuration" at bounding box center [193, 39] width 40 height 11
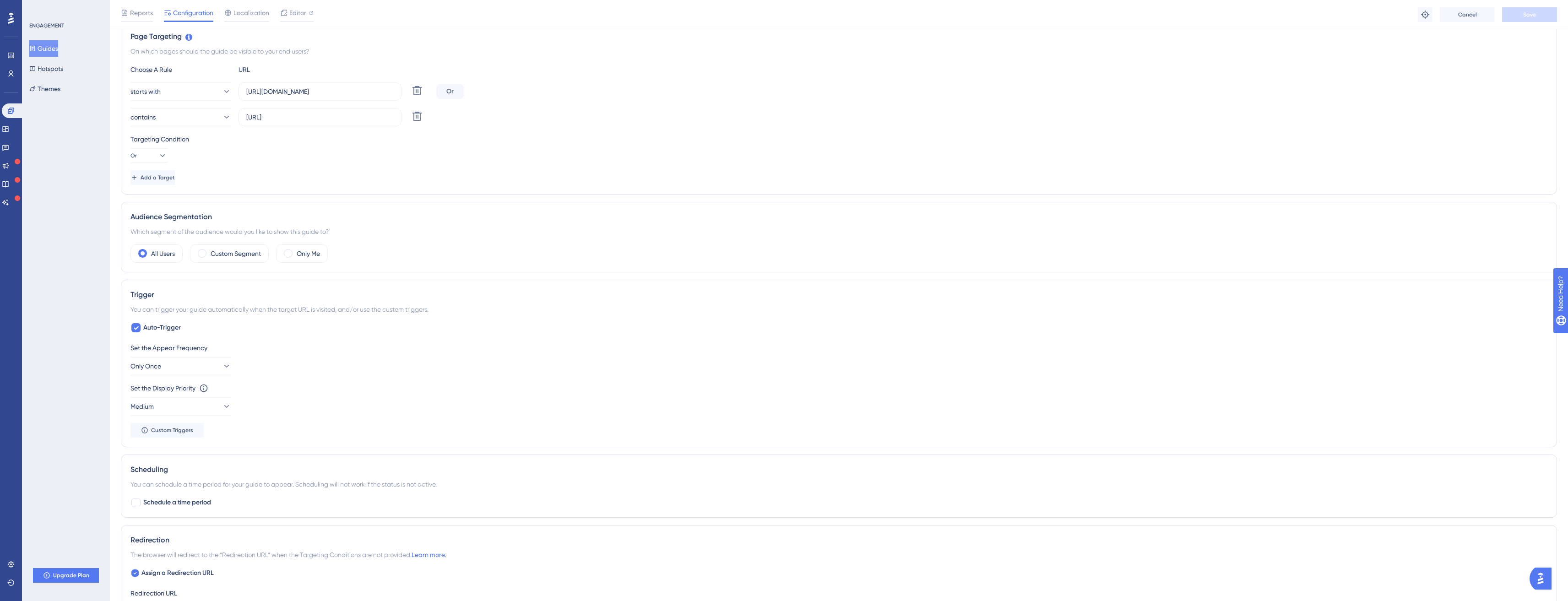
scroll to position [203, 0]
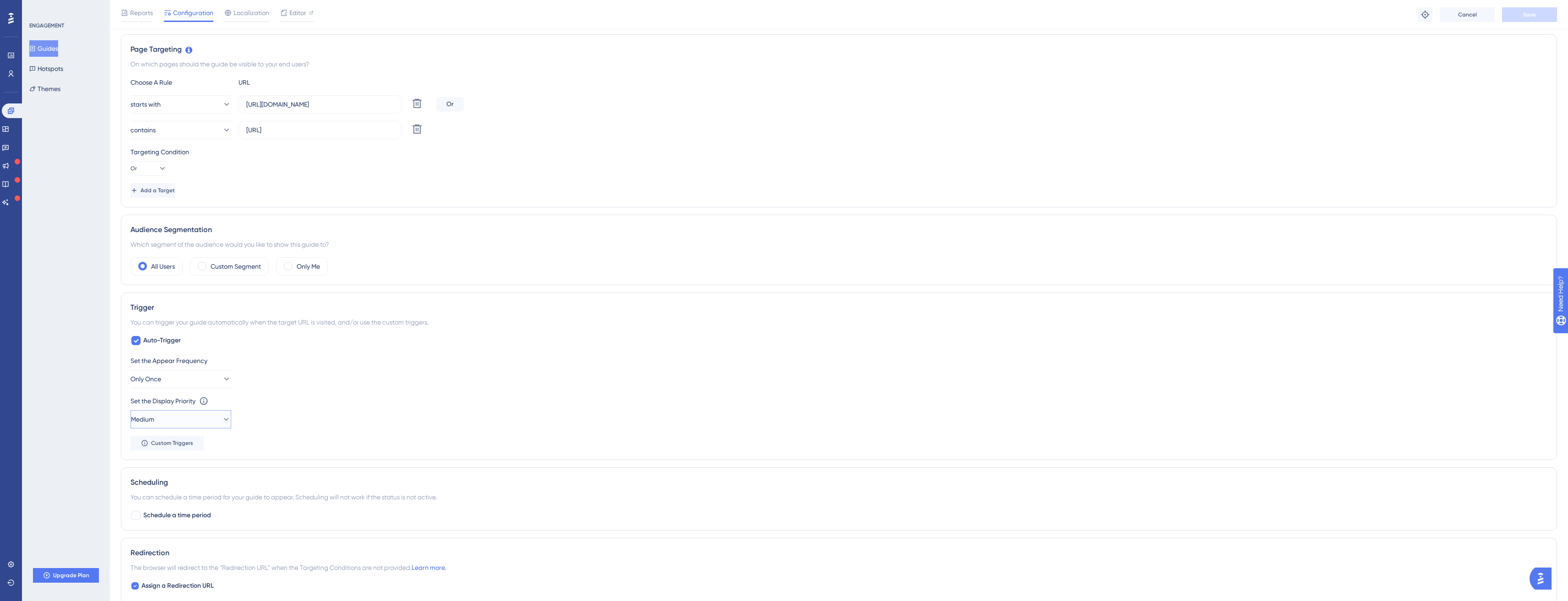
click at [200, 415] on button "Medium" at bounding box center [180, 419] width 101 height 18
click at [199, 438] on div "Low Low Medium Medium High High Highest Highest" at bounding box center [180, 474] width 101 height 85
click at [711, 410] on div "Set the Display Priority This option will set the display priority between auto…" at bounding box center [839, 412] width 1417 height 33
click at [181, 442] on span "Custom Triggers" at bounding box center [172, 443] width 42 height 7
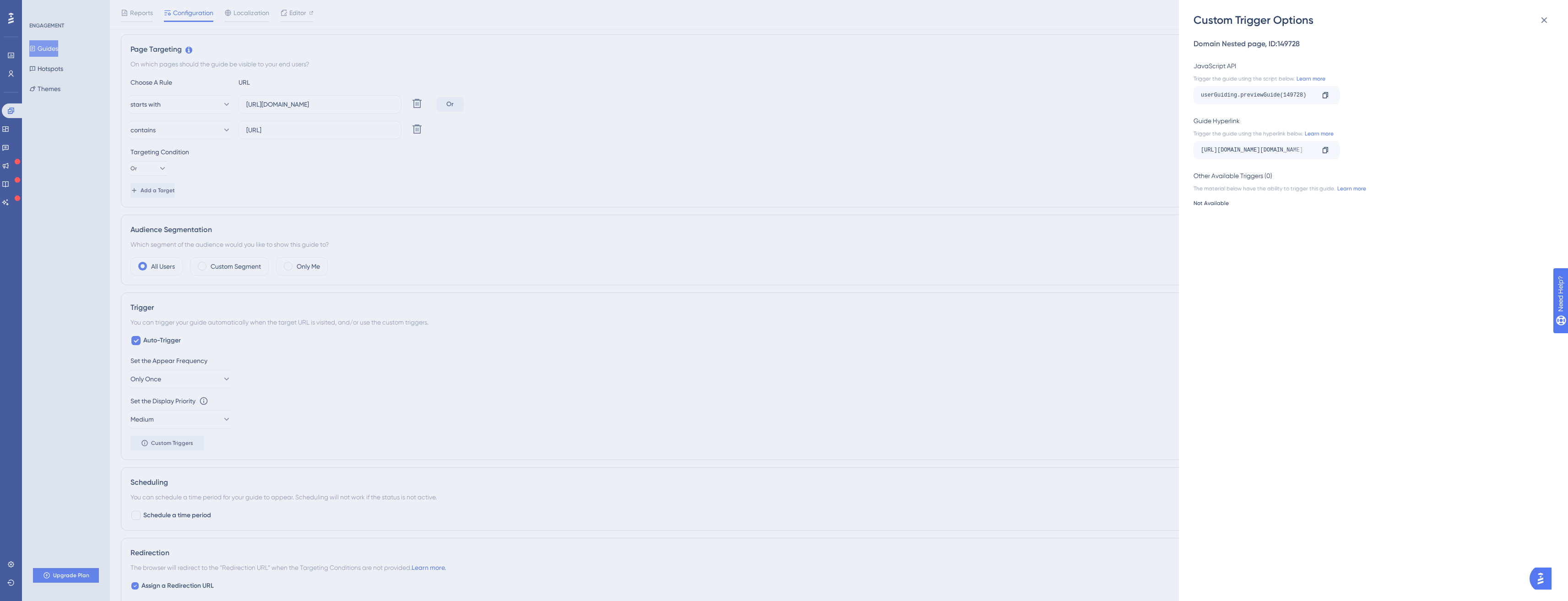
click at [1255, 90] on div "userGuiding.previewGuide(149728)" at bounding box center [1257, 95] width 114 height 15
click at [1255, 92] on div "userGuiding.previewGuide(149728)" at bounding box center [1257, 95] width 114 height 15
drag, startPoint x: 1255, startPoint y: 92, endPoint x: 1264, endPoint y: 92, distance: 9.0
click at [1255, 92] on div "userGuiding.previewGuide(149728)" at bounding box center [1257, 95] width 114 height 15
click at [1308, 93] on div "userGuiding.previewGuide(149728)" at bounding box center [1257, 95] width 114 height 15
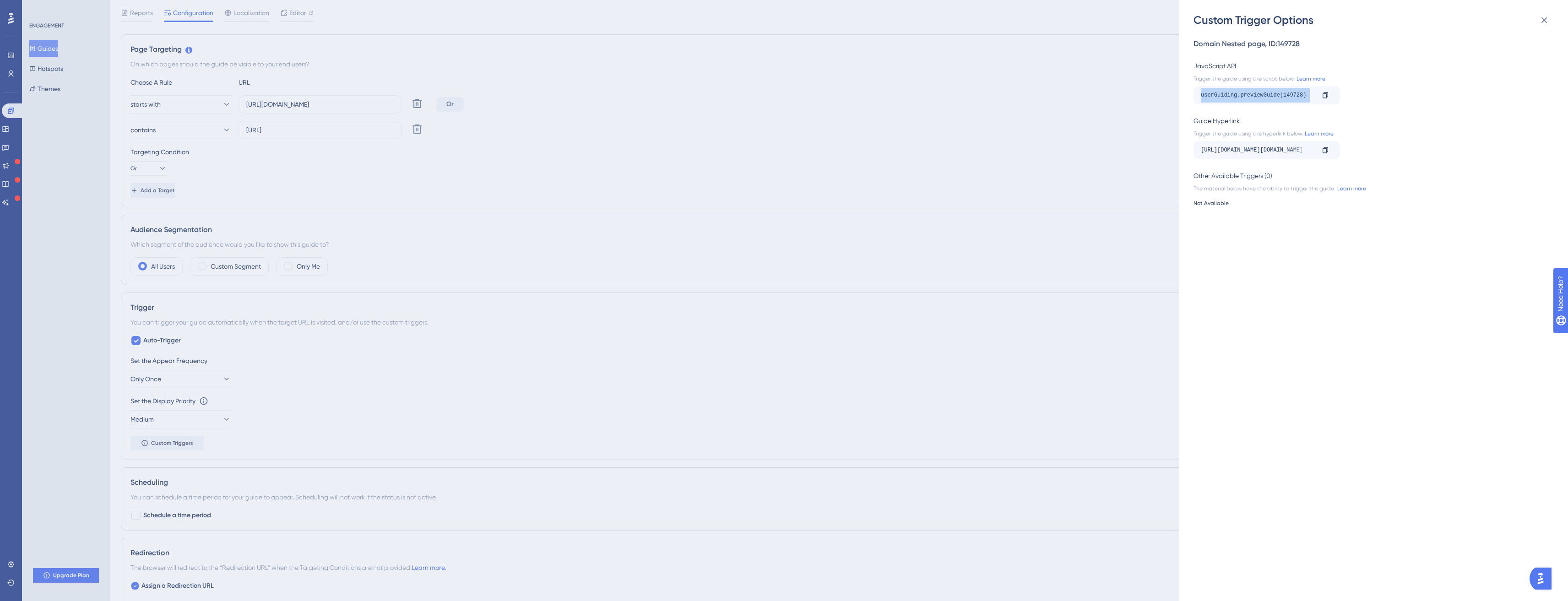
drag, startPoint x: 1308, startPoint y: 93, endPoint x: 1173, endPoint y: 89, distance: 135.1
click at [1160, 89] on div "Custom Trigger Options Domain Nested page , ID: 149728 JavaScript API Trigger t…" at bounding box center [784, 300] width 1568 height 601
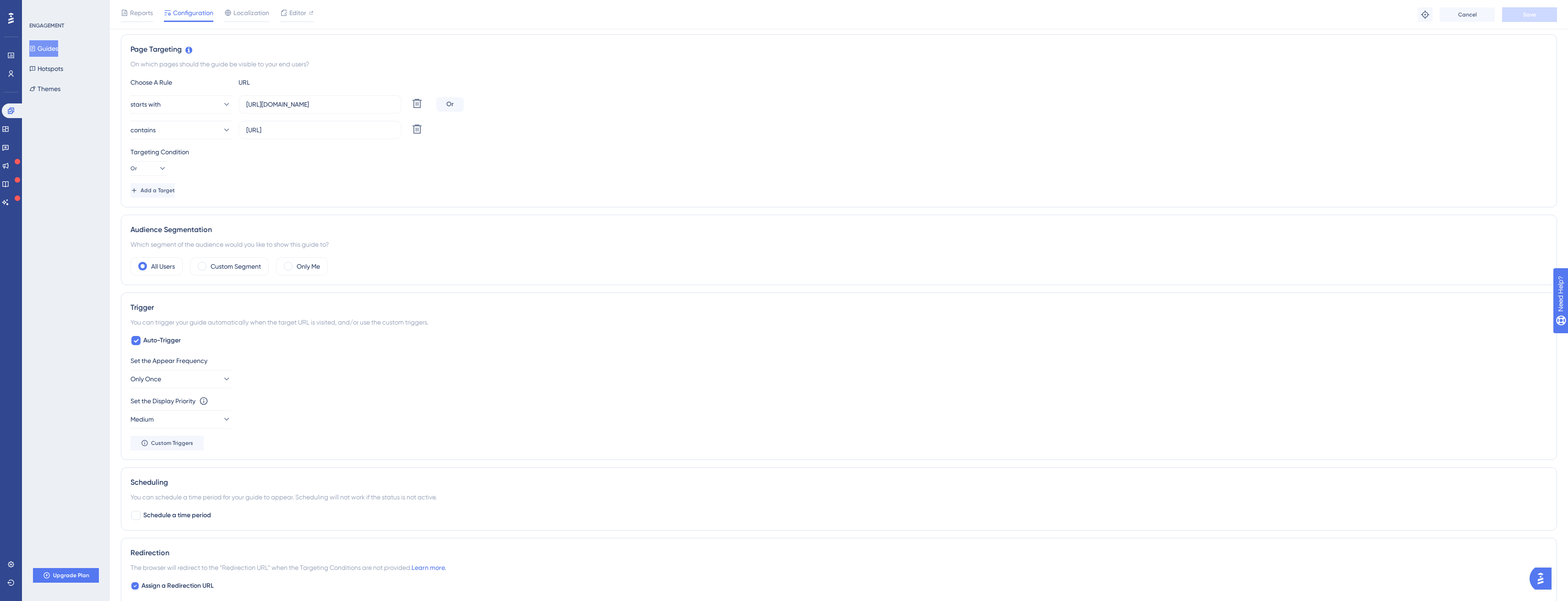
click at [4, 103] on div "Engagement" at bounding box center [11, 111] width 18 height 15
click at [5, 111] on link at bounding box center [13, 111] width 22 height 15
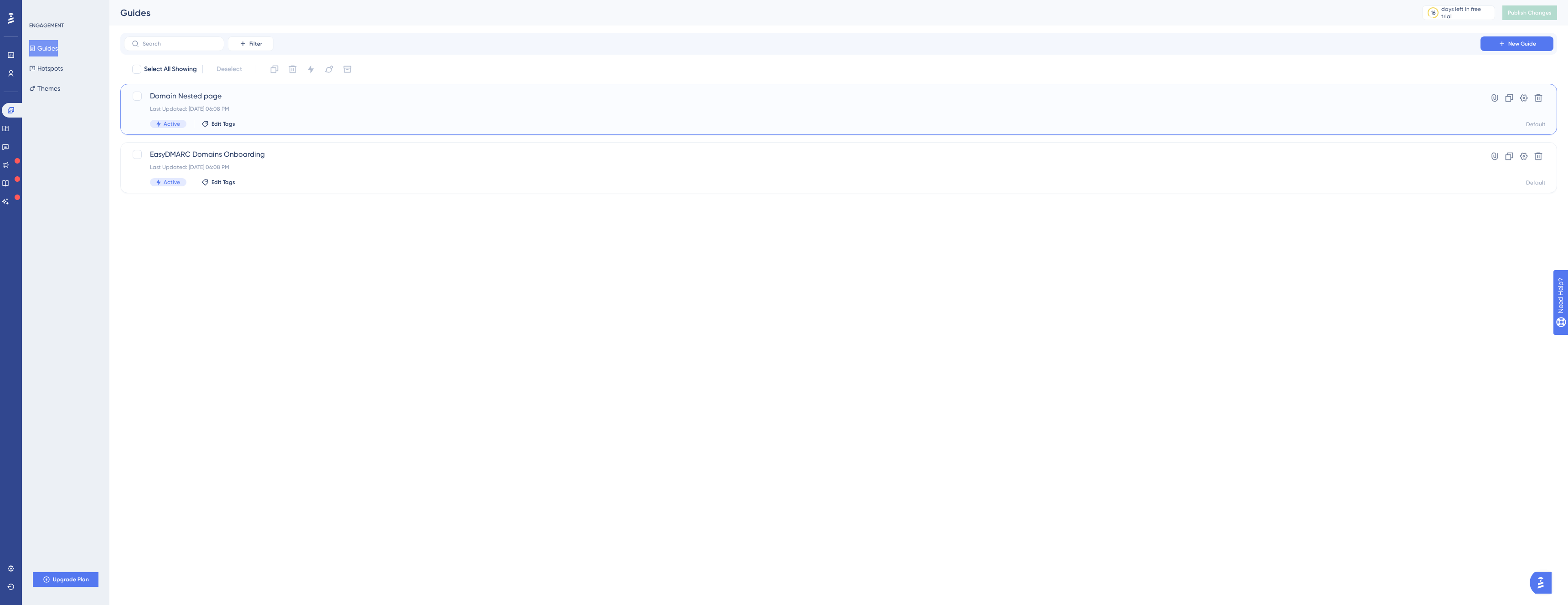
click at [226, 102] on div "Domain Nested page Last Updated: Aug 13 2025, 06:08 PM Active Edit Tags" at bounding box center [802, 109] width 1304 height 37
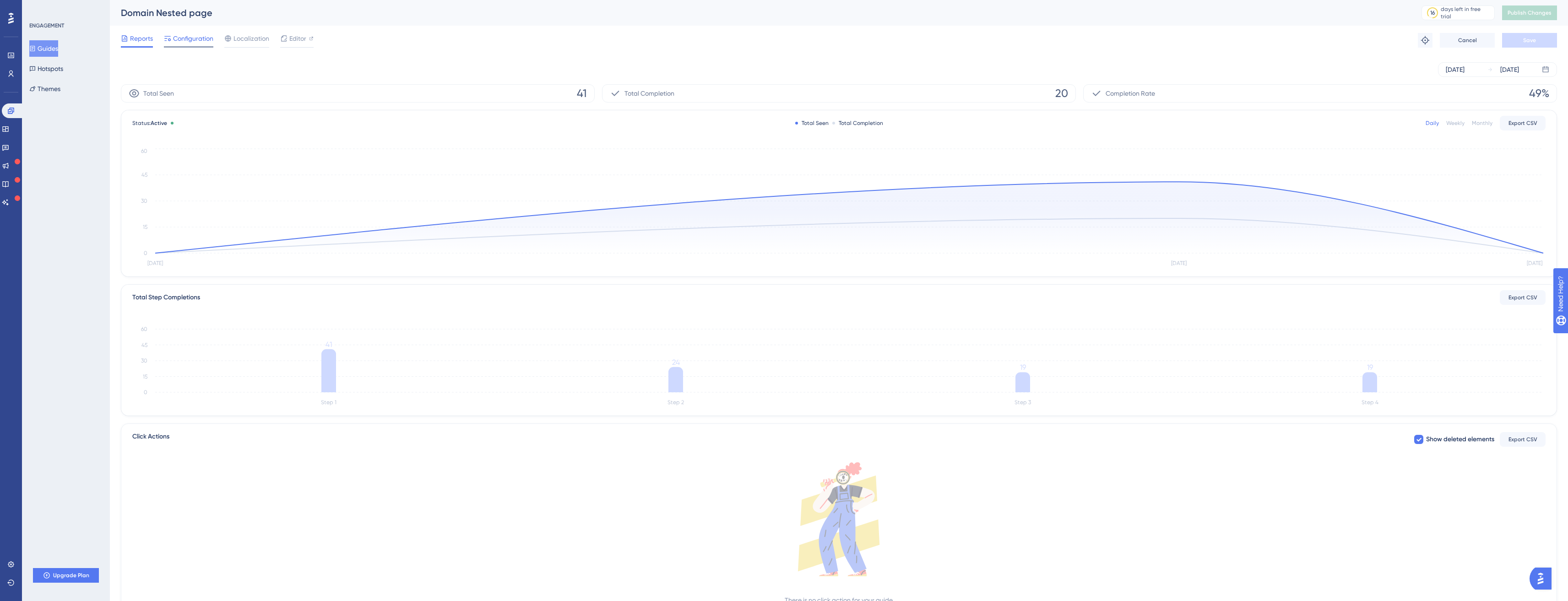
drag, startPoint x: 191, startPoint y: 34, endPoint x: 191, endPoint y: 39, distance: 5.0
click at [191, 34] on span "Configuration" at bounding box center [193, 39] width 40 height 11
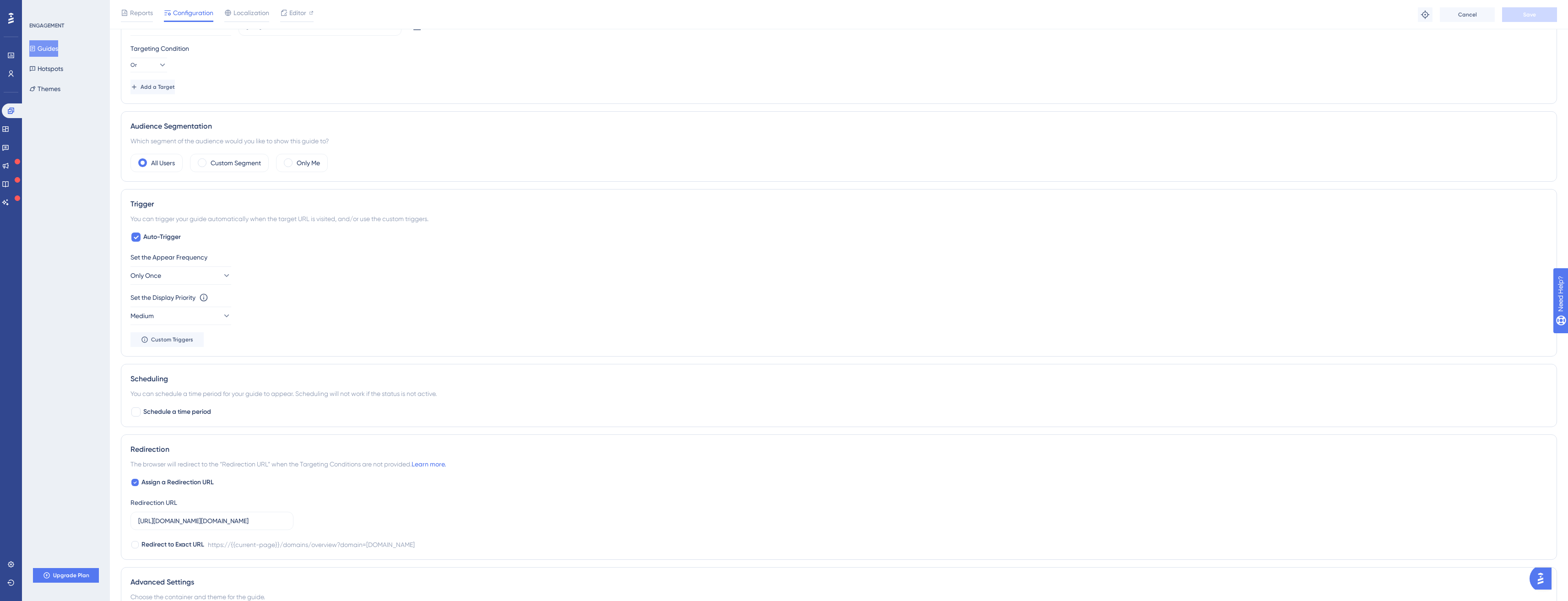
scroll to position [306, 0]
click at [176, 276] on button "Only Once" at bounding box center [180, 276] width 101 height 18
click at [663, 316] on div "Set the Display Priority This option will set the display priority between auto…" at bounding box center [839, 309] width 1417 height 33
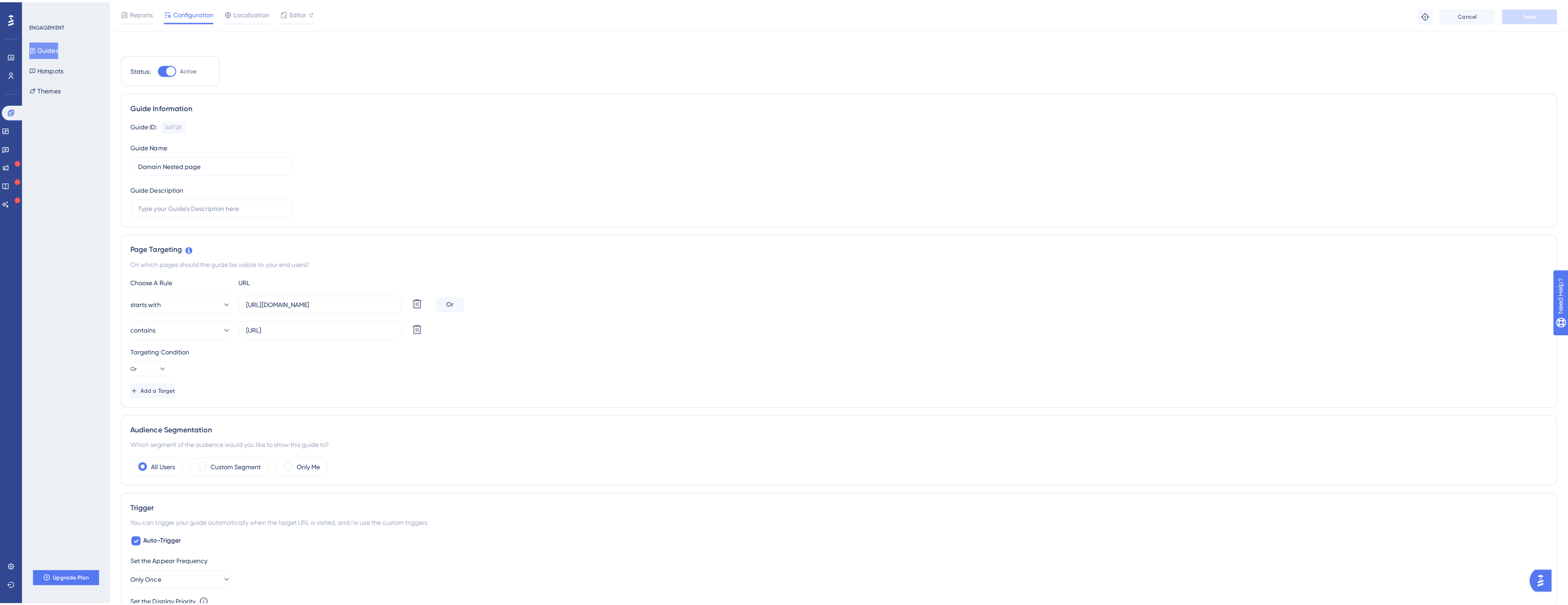
scroll to position [0, 0]
click at [15, 71] on link at bounding box center [11, 74] width 7 height 15
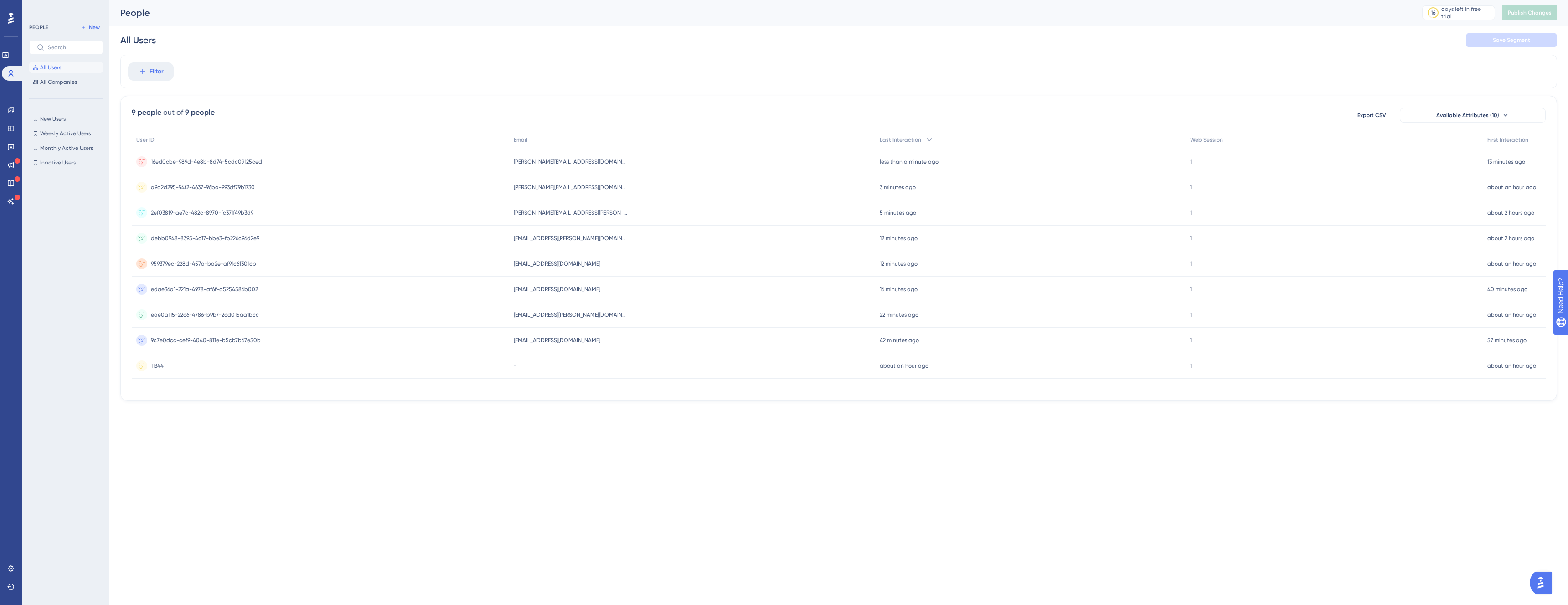
click at [353, 260] on div "959379ec-228d-457a-ba2e-af9fc6130fcb 959379ec-228d-457a-ba2e-af9fc6130fcb" at bounding box center [320, 264] width 377 height 26
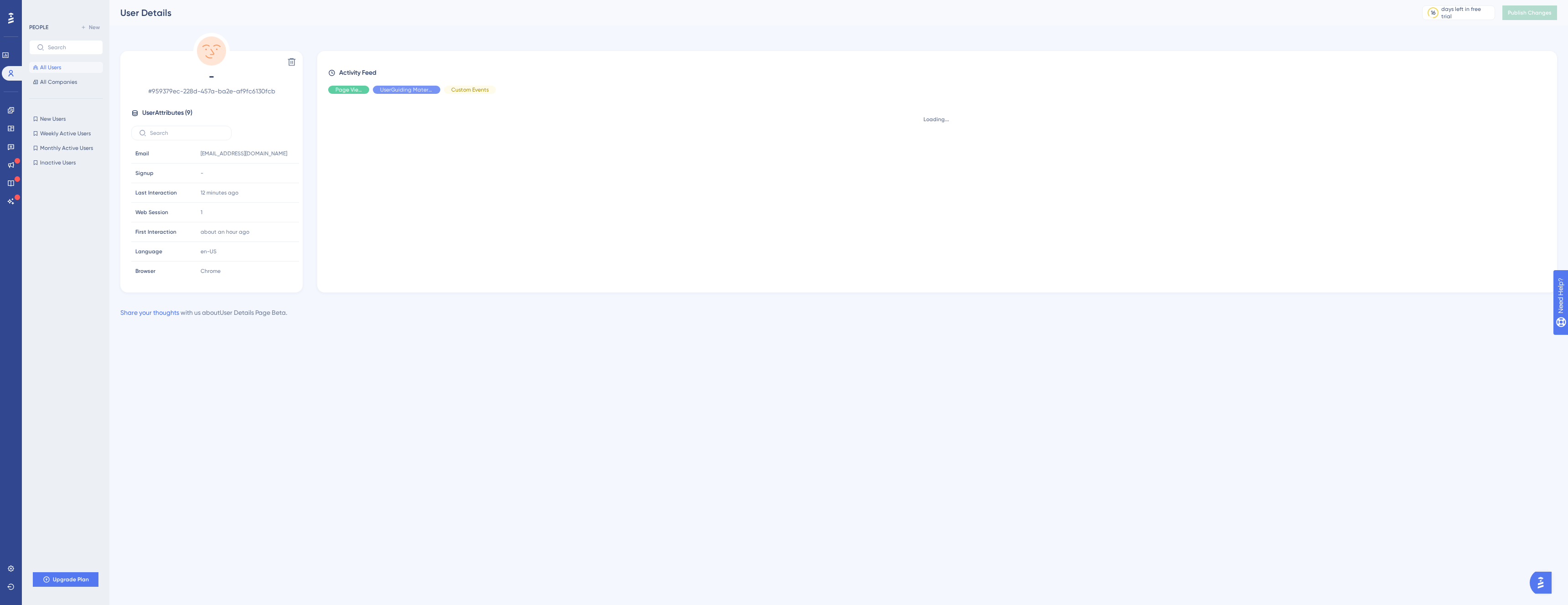
click at [42, 65] on span "All Users" at bounding box center [51, 68] width 21 height 7
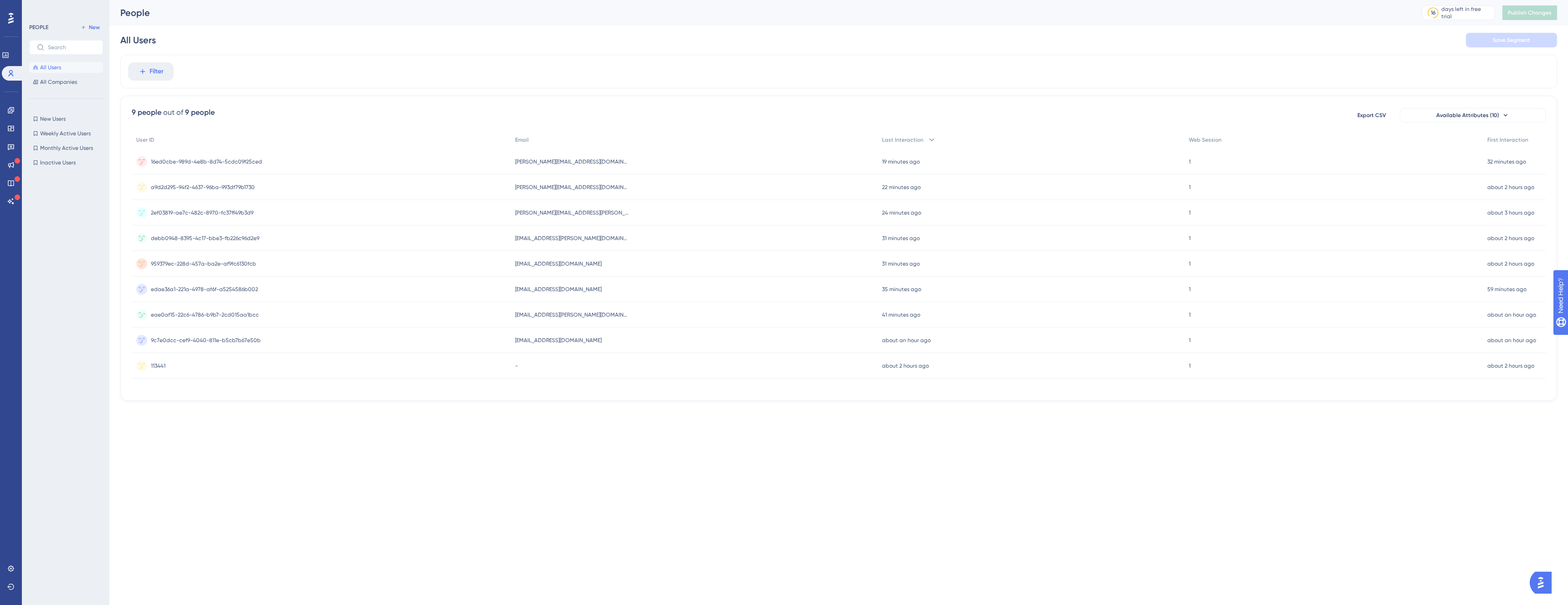
click at [324, 313] on div "eae0af15-22c6-4786-b9b7-2cd015aa1bcc eae0af15-22c6-4786-b9b7-2cd015aa1bcc" at bounding box center [321, 315] width 379 height 26
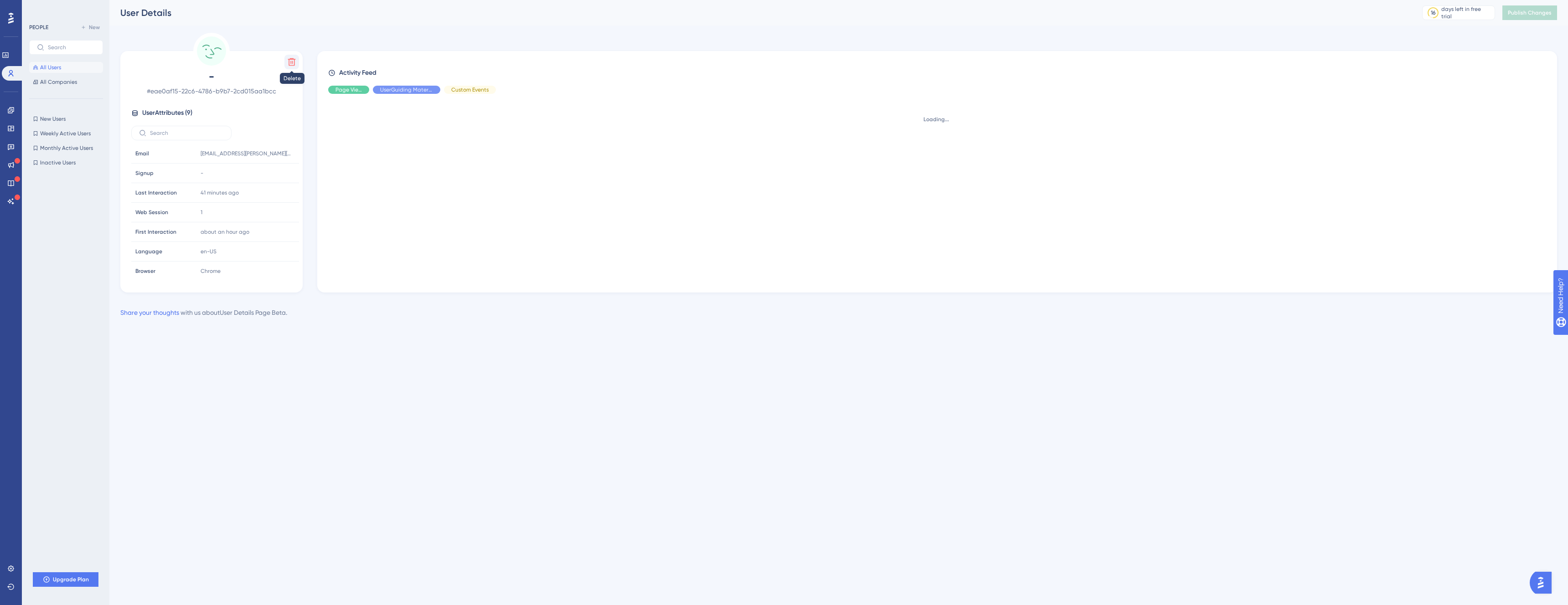
click at [298, 63] on div "Delete - # eae0af15-22c6-4786-b9b7-2cd015aa1bcc User Attributes ( 9 ) Email Ema…" at bounding box center [212, 172] width 183 height 242
click at [297, 58] on button at bounding box center [292, 62] width 15 height 15
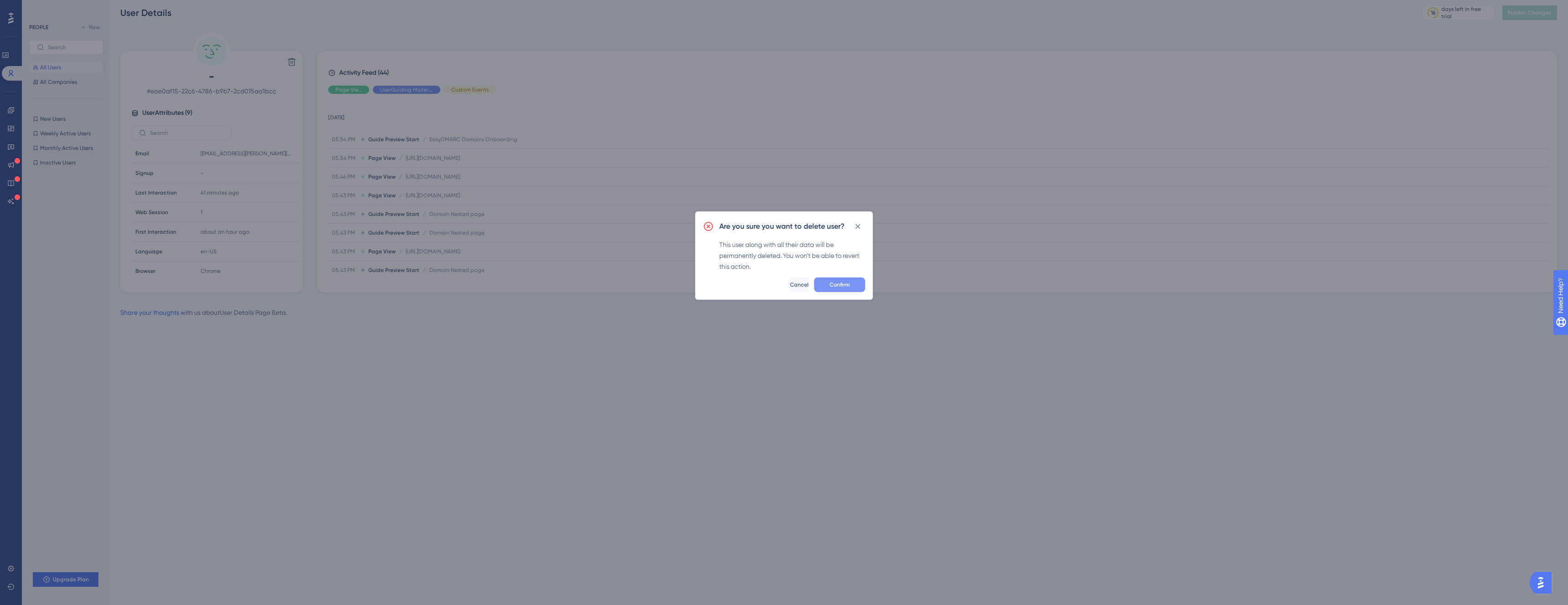
click at [840, 292] on button "Confirm" at bounding box center [839, 285] width 51 height 15
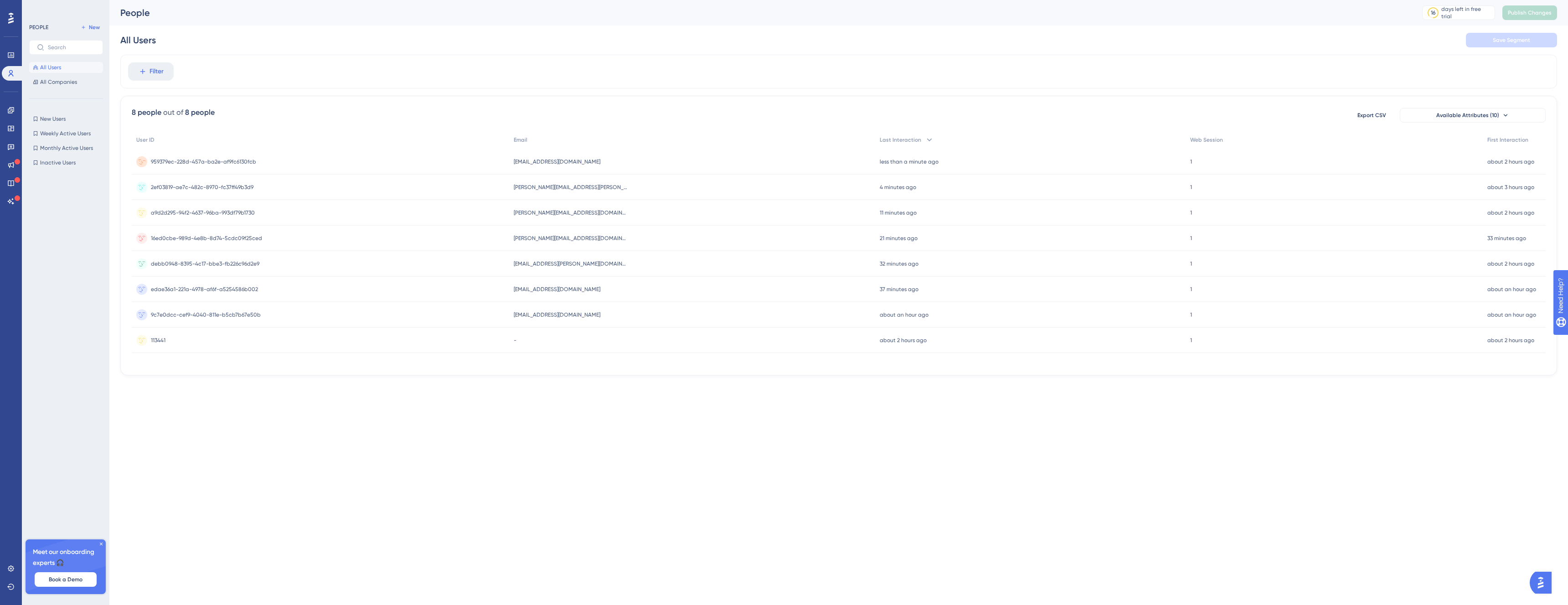
click at [500, 159] on div "959379ec-228d-457a-ba2e-af9fc6130fcb 959379ec-228d-457a-ba2e-af9fc6130fcb" at bounding box center [320, 162] width 377 height 26
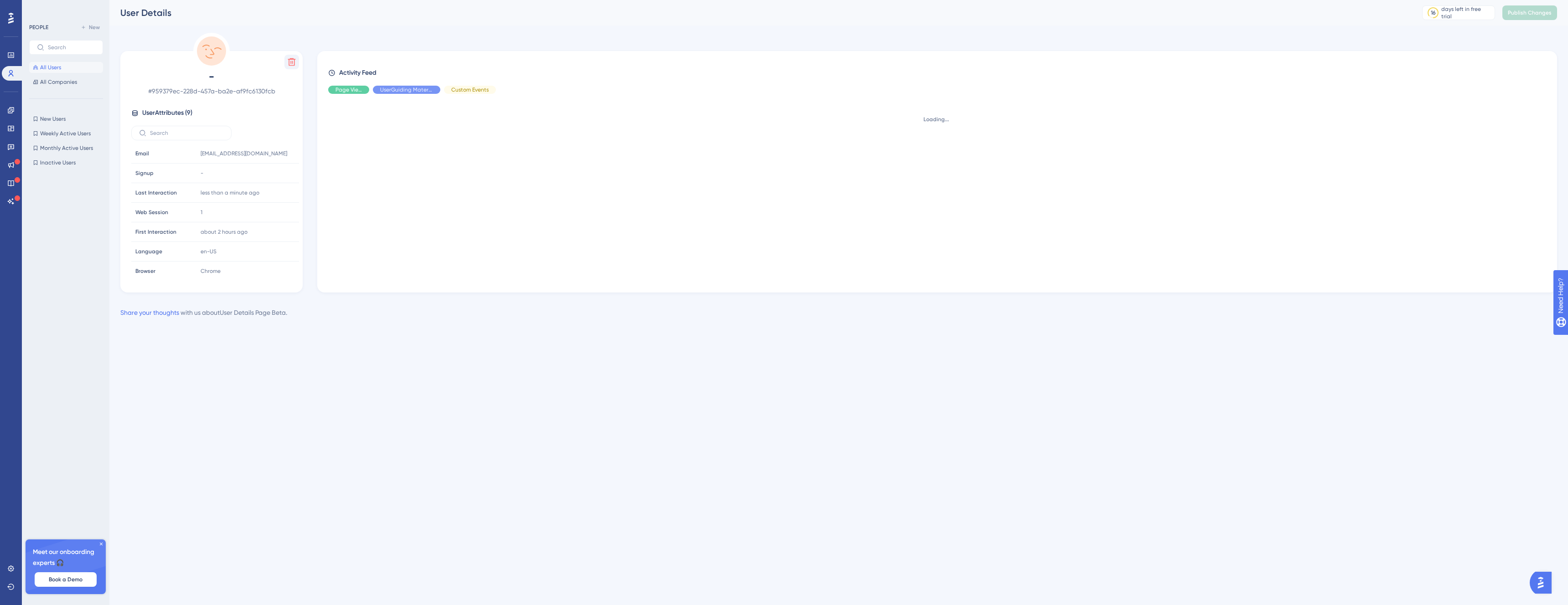
click at [295, 61] on button at bounding box center [292, 62] width 15 height 15
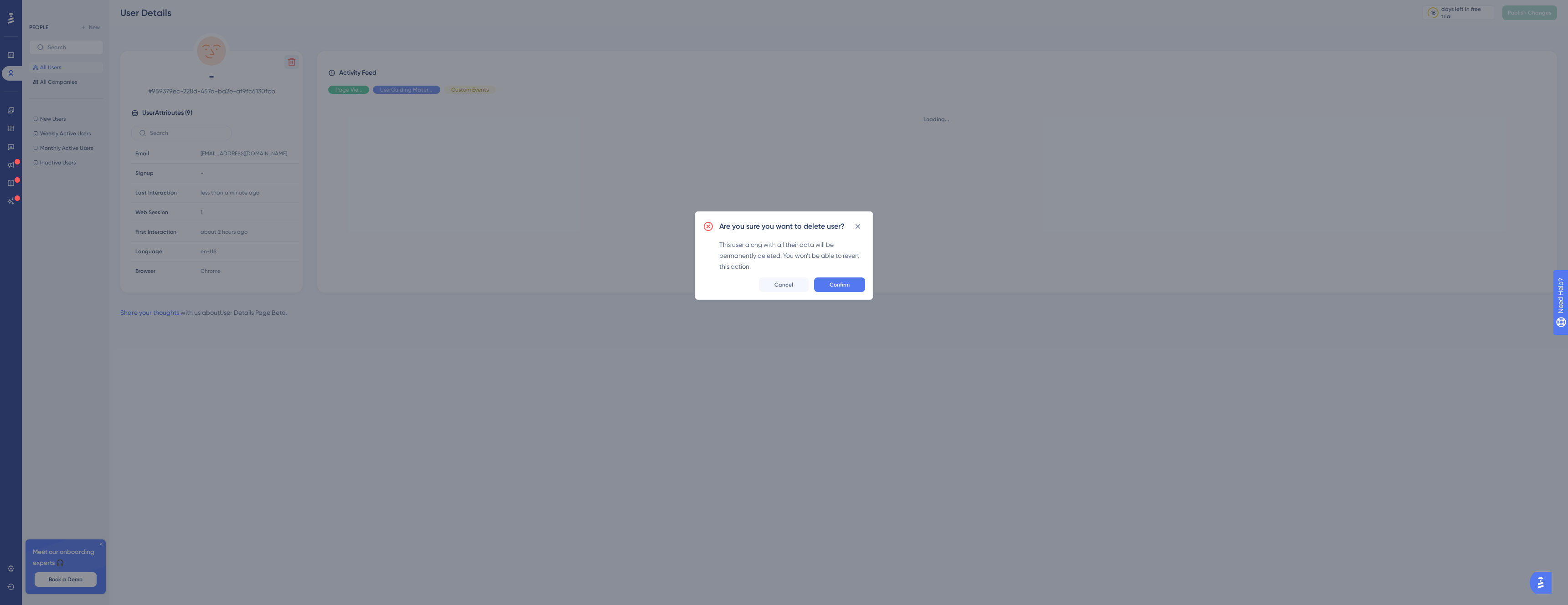
click at [839, 276] on div "Are you sure you want to delete user? This user along with all their data will …" at bounding box center [784, 255] width 178 height 88
click at [846, 286] on span "Confirm" at bounding box center [839, 285] width 20 height 7
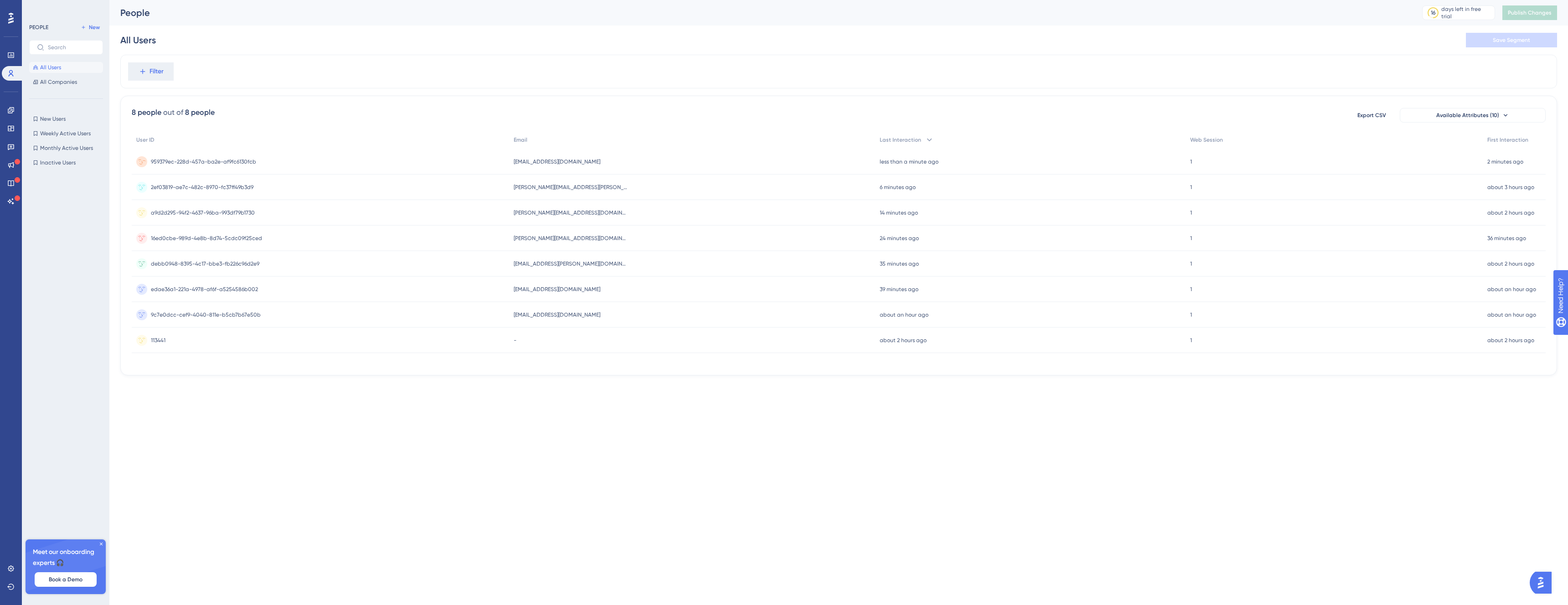
click at [242, 161] on span "959379ec-228d-457a-ba2e-af9fc6130fcb" at bounding box center [203, 162] width 105 height 7
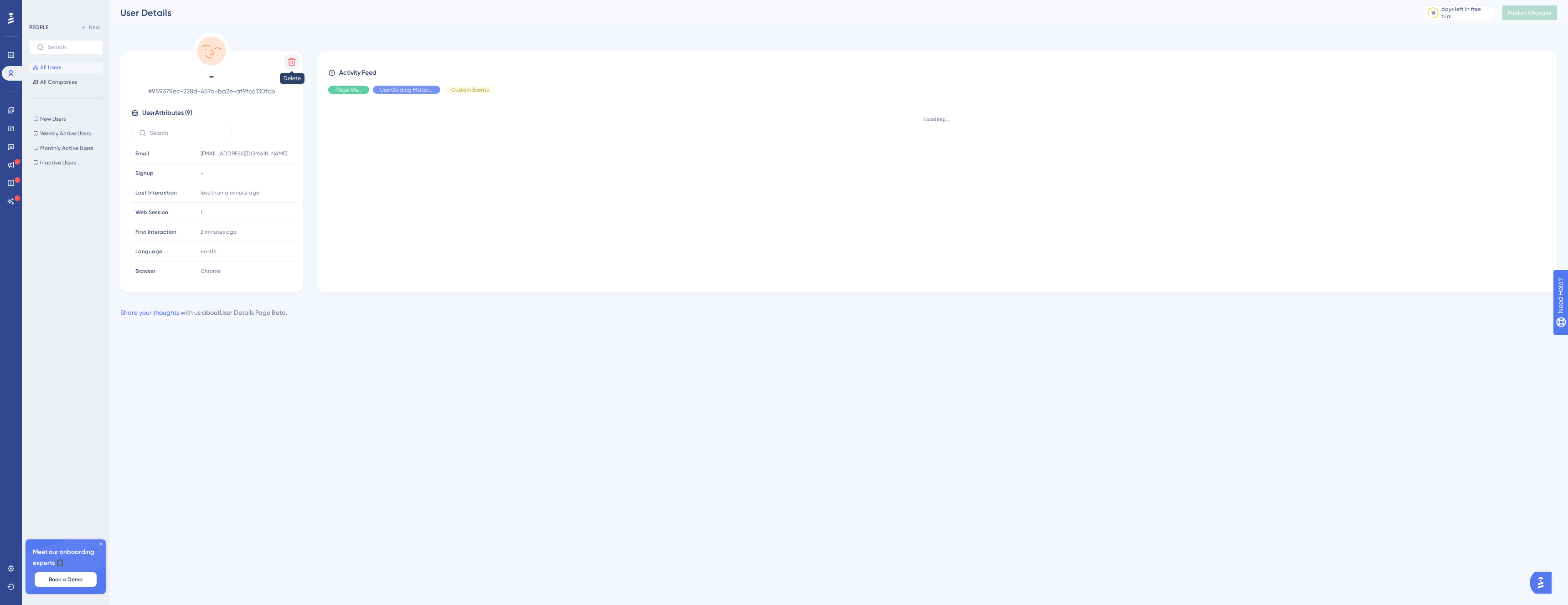
click at [292, 61] on icon at bounding box center [292, 61] width 9 height 9
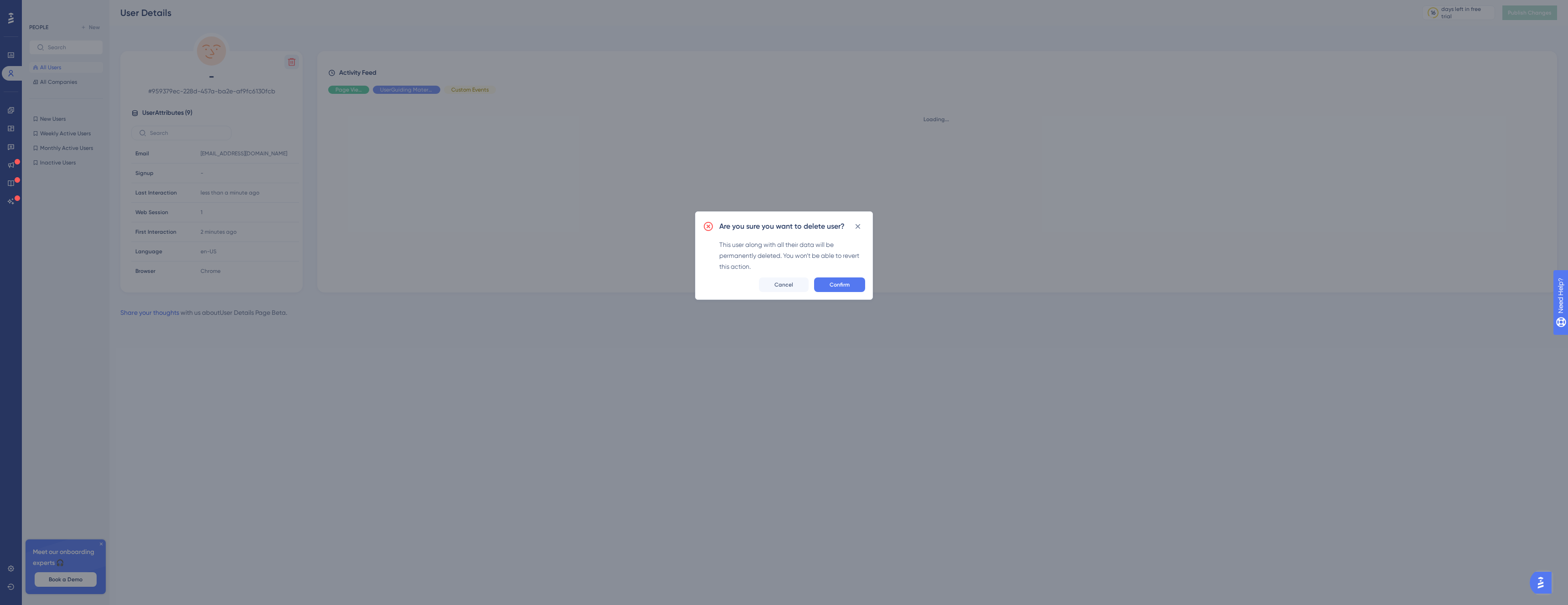
click at [832, 282] on button "Confirm" at bounding box center [839, 285] width 51 height 15
